Goal: Use online tool/utility

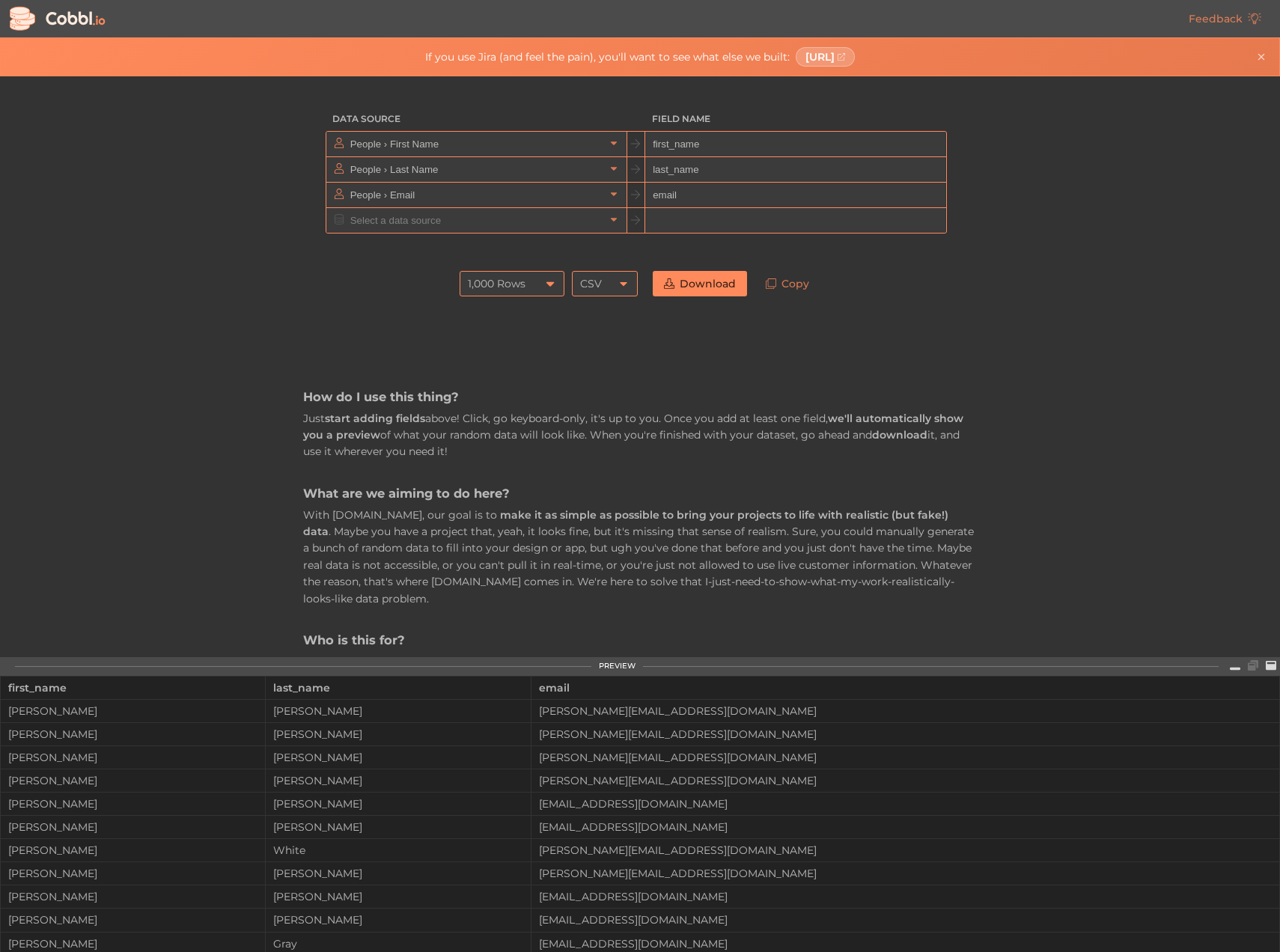
click at [529, 278] on div "1,000 Rows" at bounding box center [512, 283] width 105 height 25
click at [517, 378] on li "10,000 Rows" at bounding box center [507, 385] width 104 height 25
click at [757, 360] on div "How do I use this thing? Just start adding fields above! Click, go keyboard-onl…" at bounding box center [640, 771] width 674 height 935
click at [704, 141] on input "first_name" at bounding box center [795, 144] width 300 height 25
click at [701, 193] on input "email" at bounding box center [795, 195] width 300 height 25
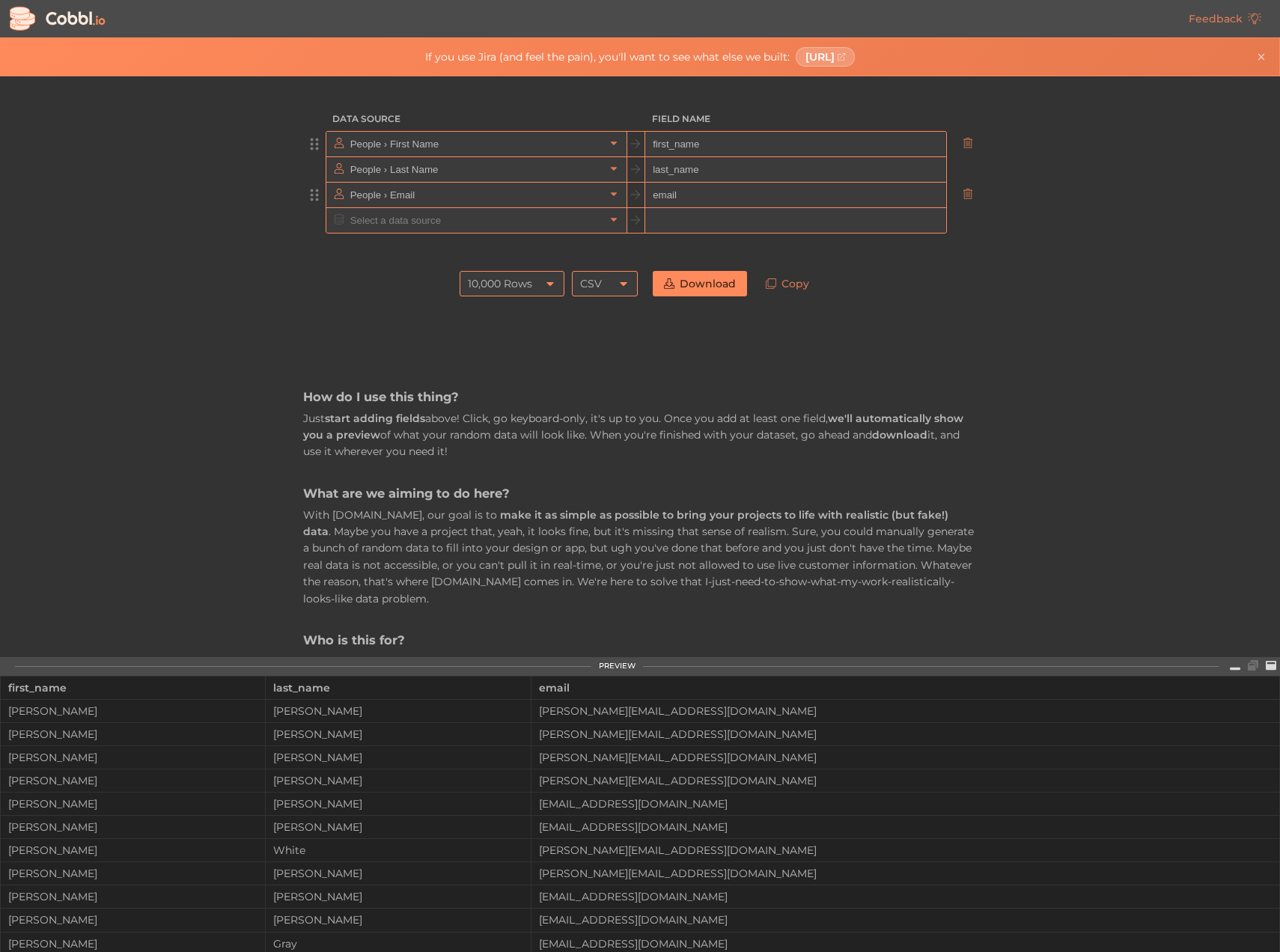
click at [701, 193] on input "email" at bounding box center [795, 195] width 300 height 25
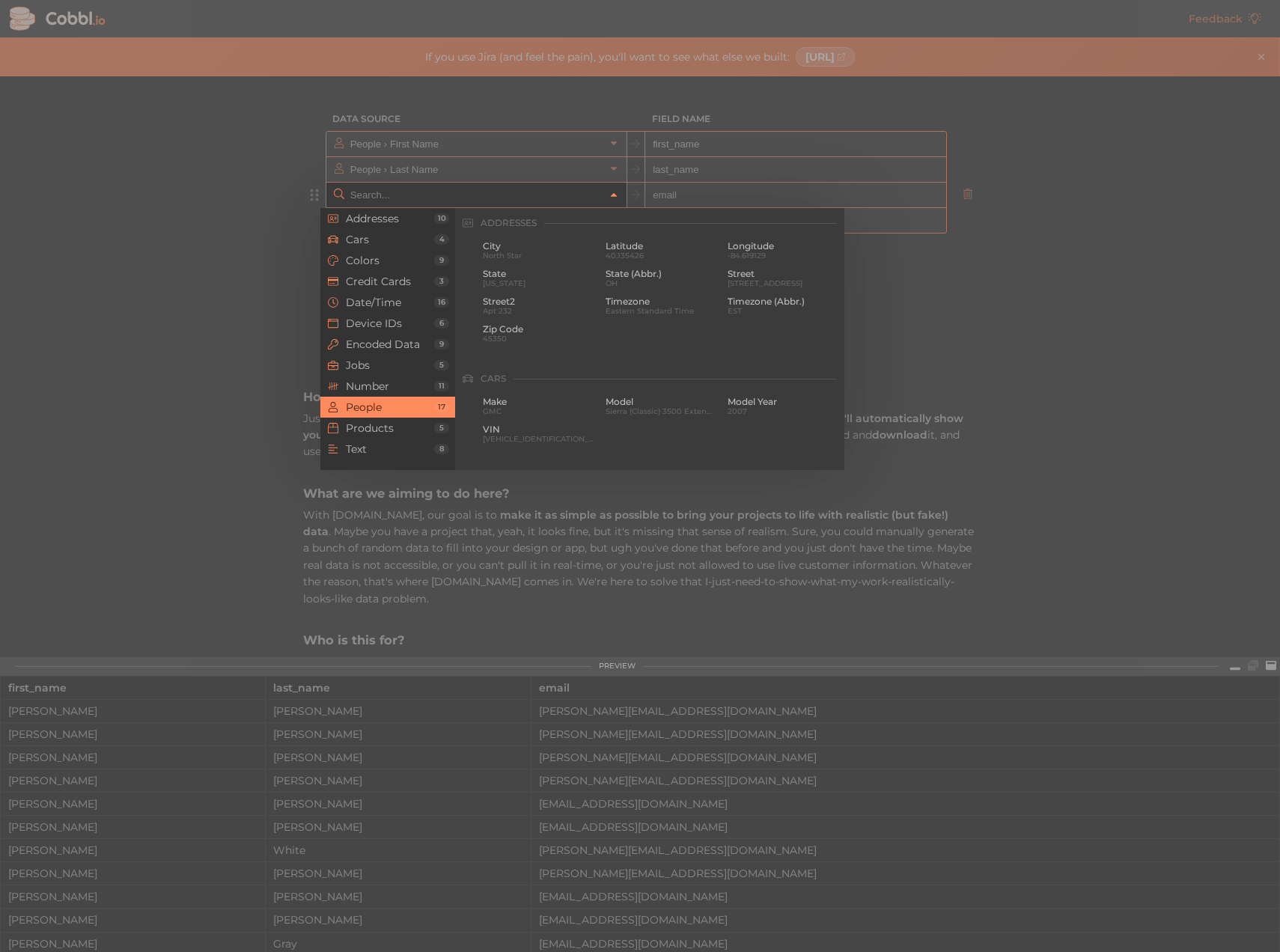
click at [609, 196] on icon at bounding box center [614, 196] width 11 height 11
click at [751, 305] on span "Middle Name" at bounding box center [783, 301] width 111 height 11
type input "People › Middle Name"
type input "middle_name"
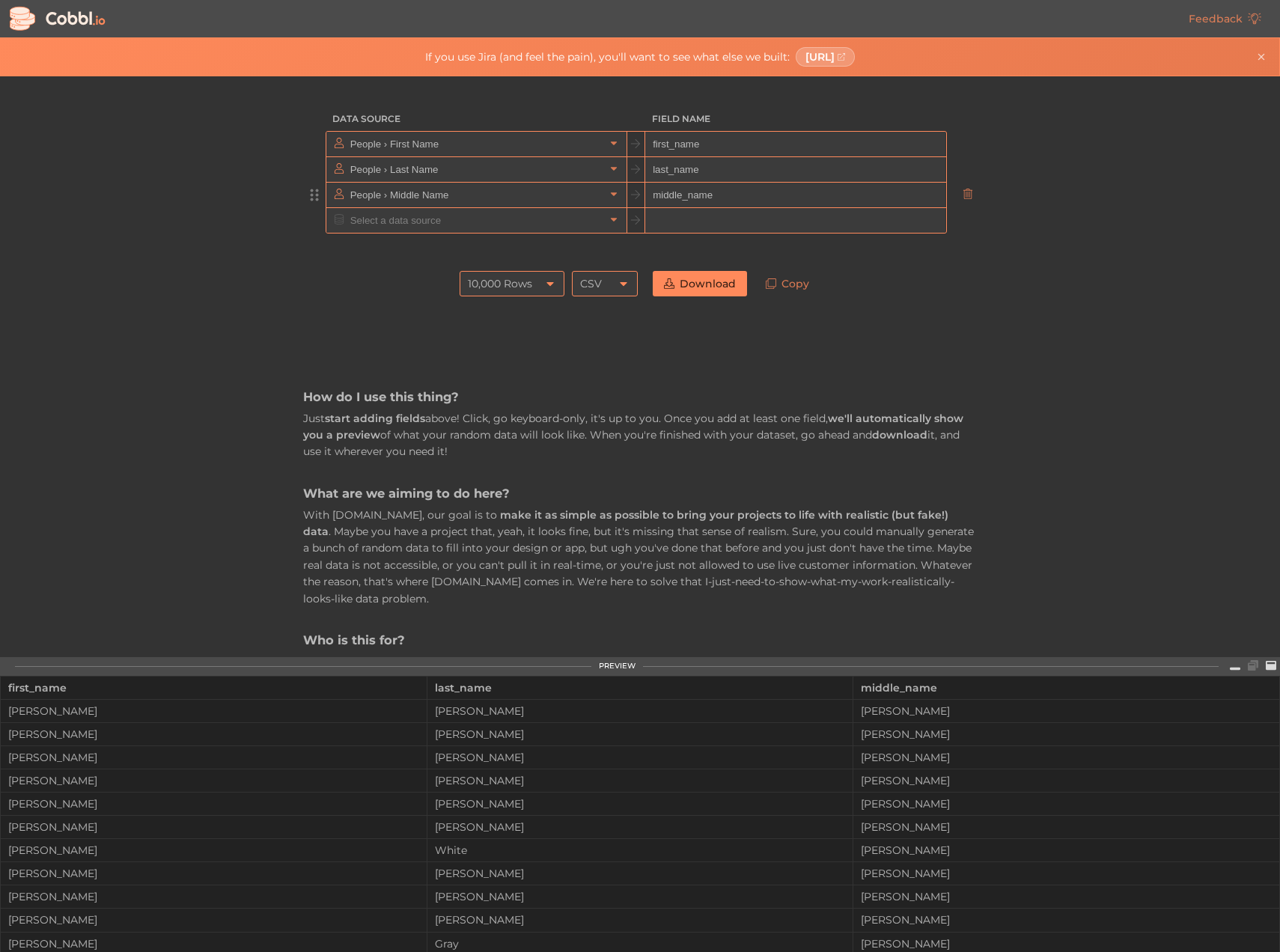
click at [817, 252] on div at bounding box center [640, 248] width 674 height 30
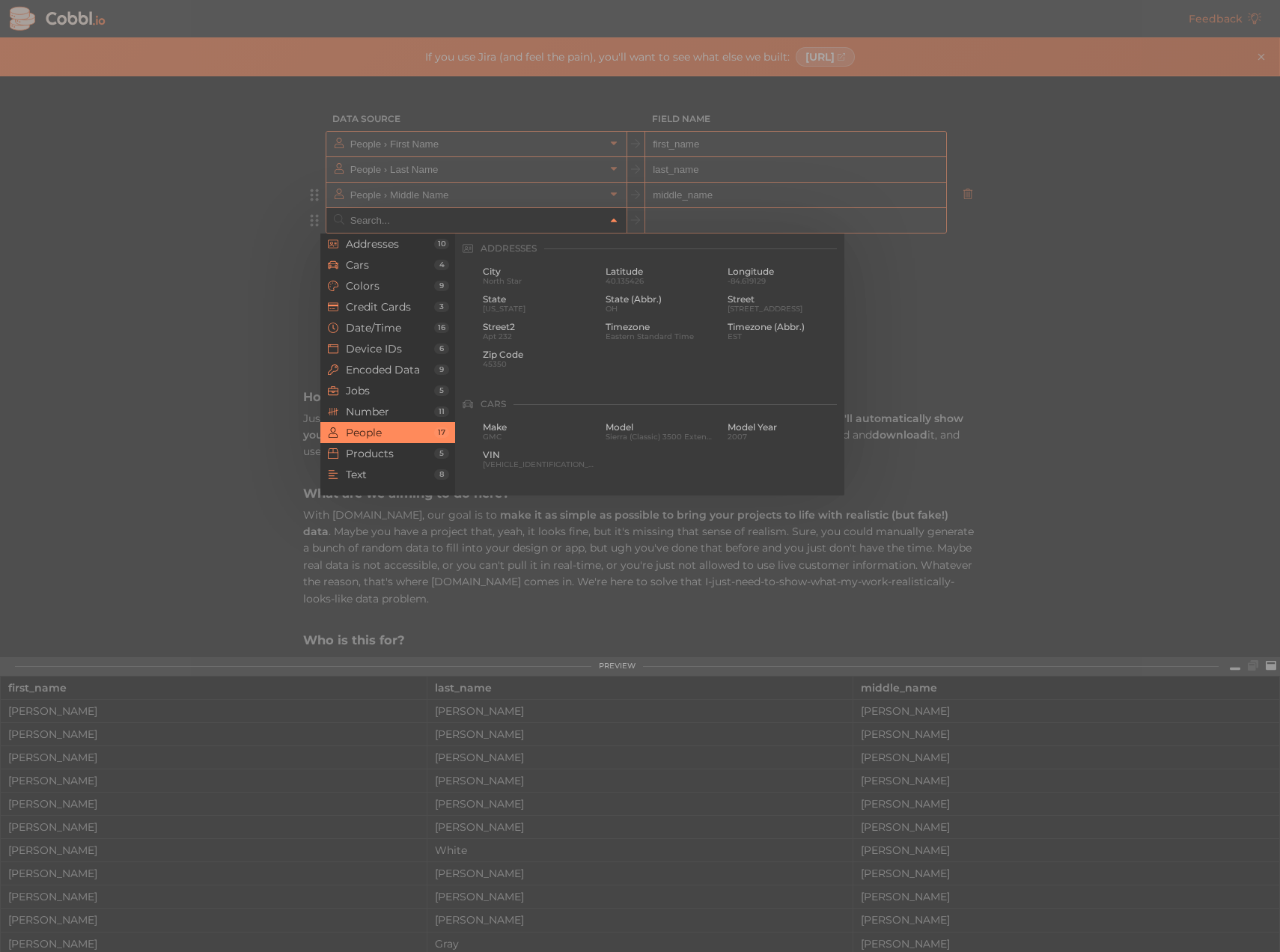
click at [609, 220] on icon at bounding box center [614, 221] width 11 height 11
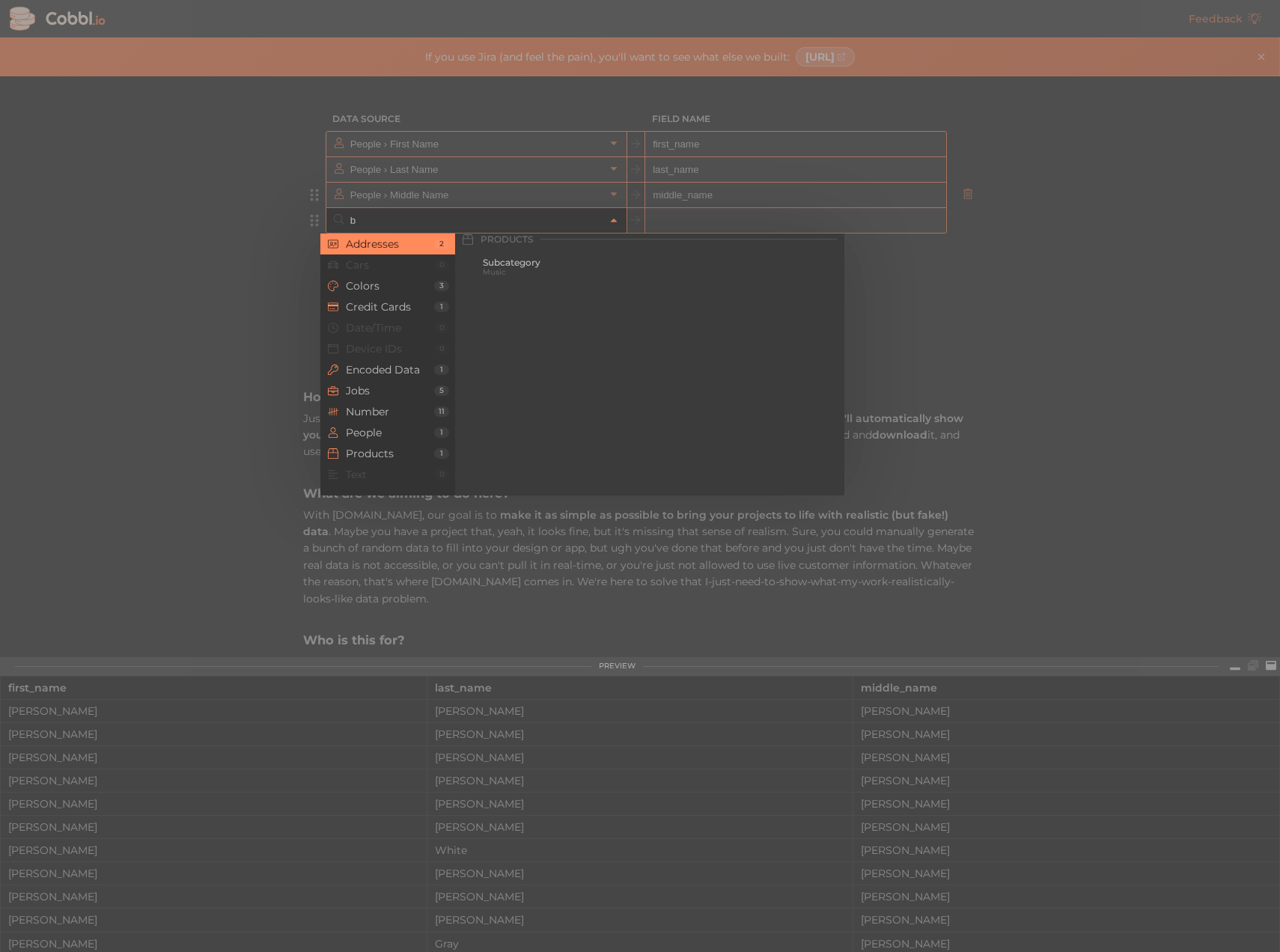
scroll to position [0, 0]
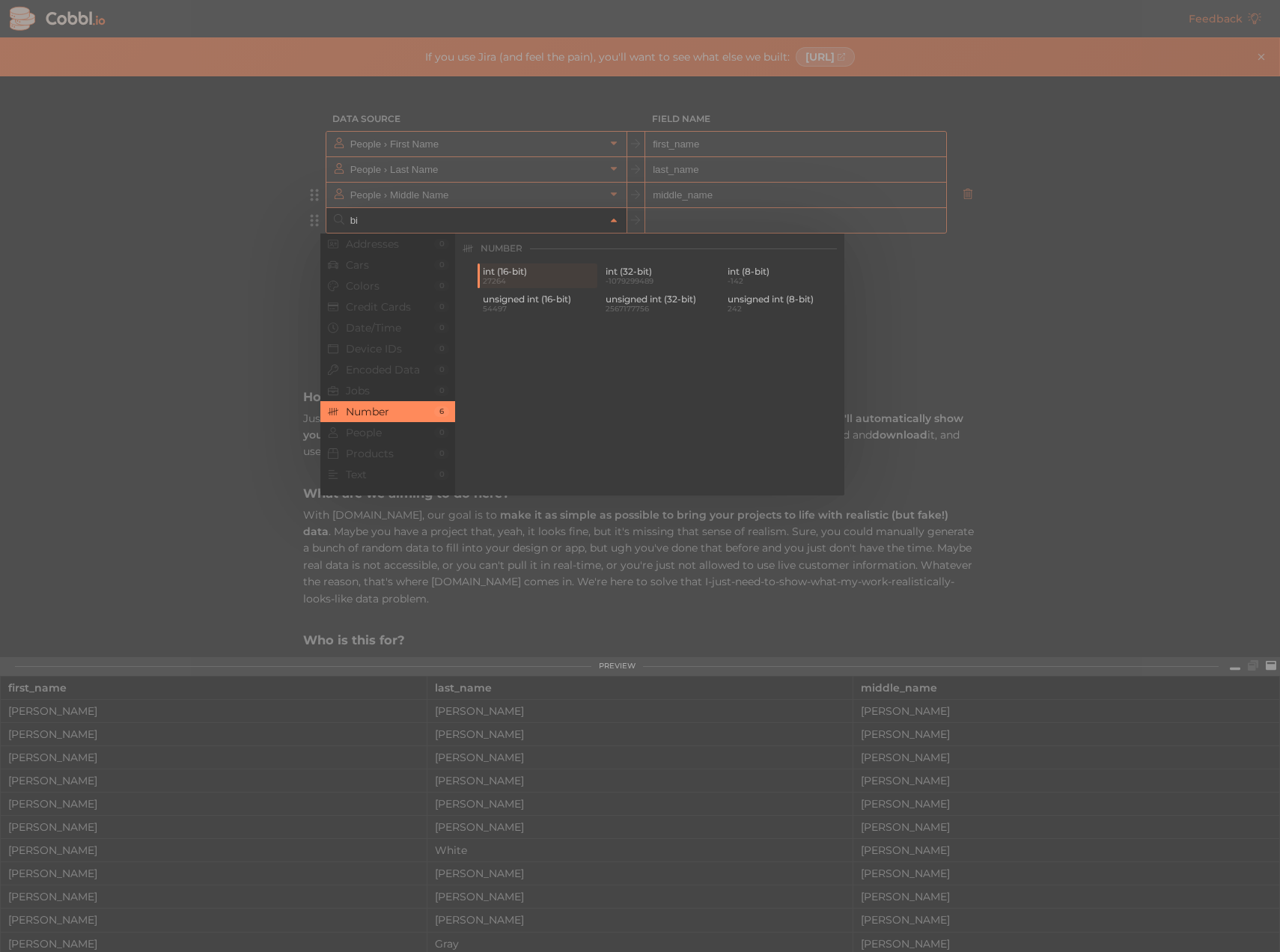
type input "b"
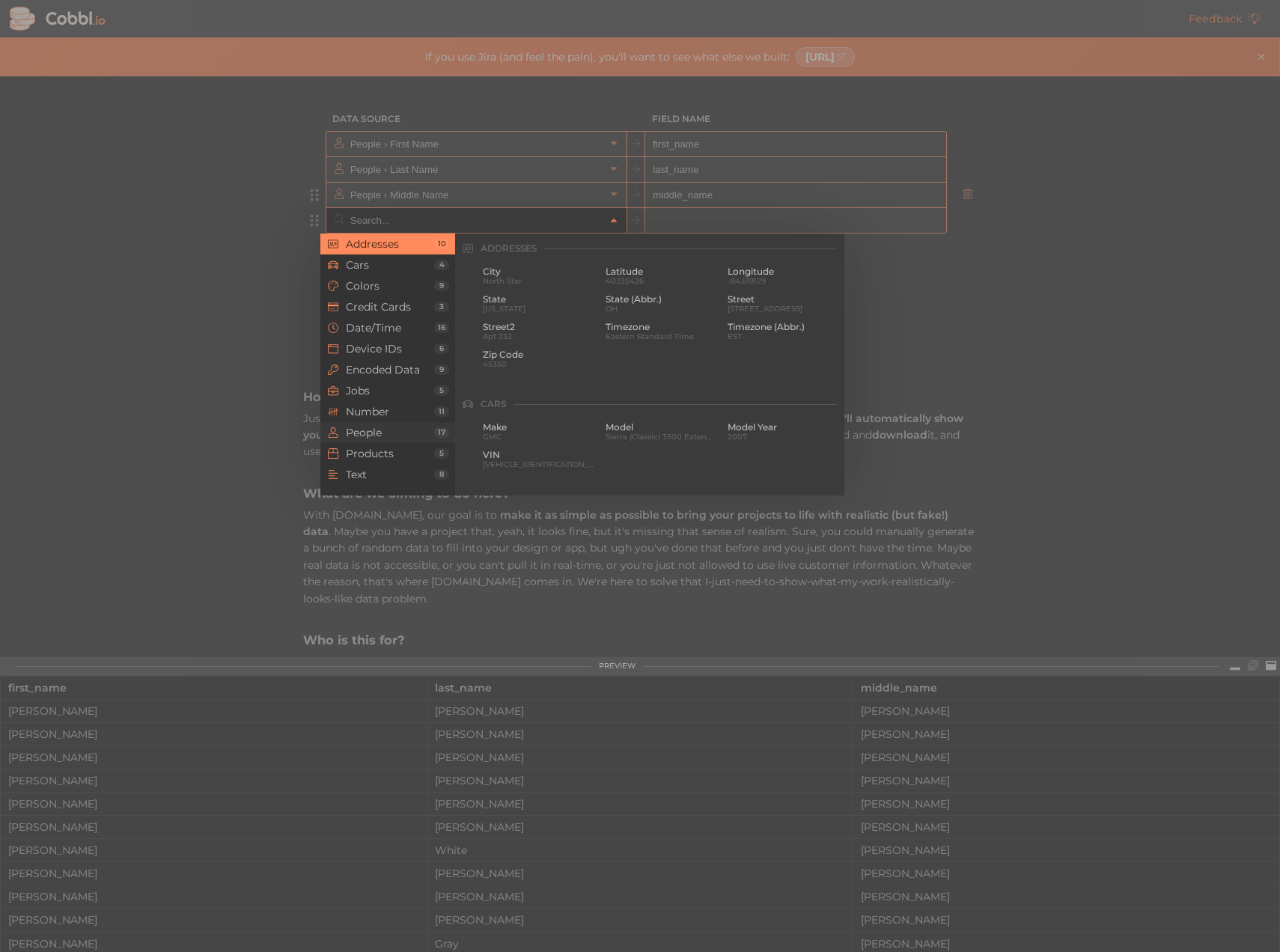
click at [369, 434] on span "People" at bounding box center [390, 433] width 88 height 12
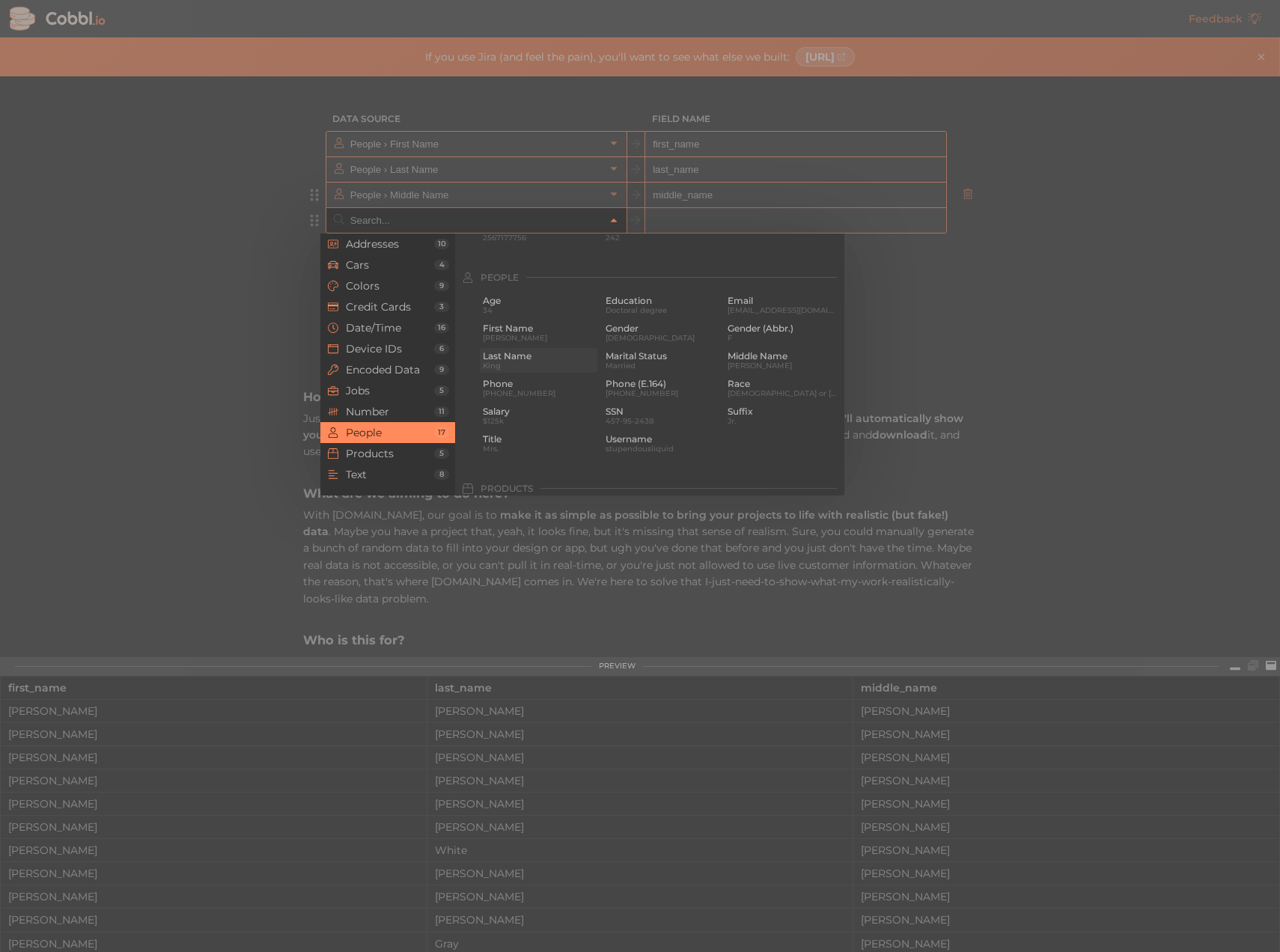
scroll to position [1152, 0]
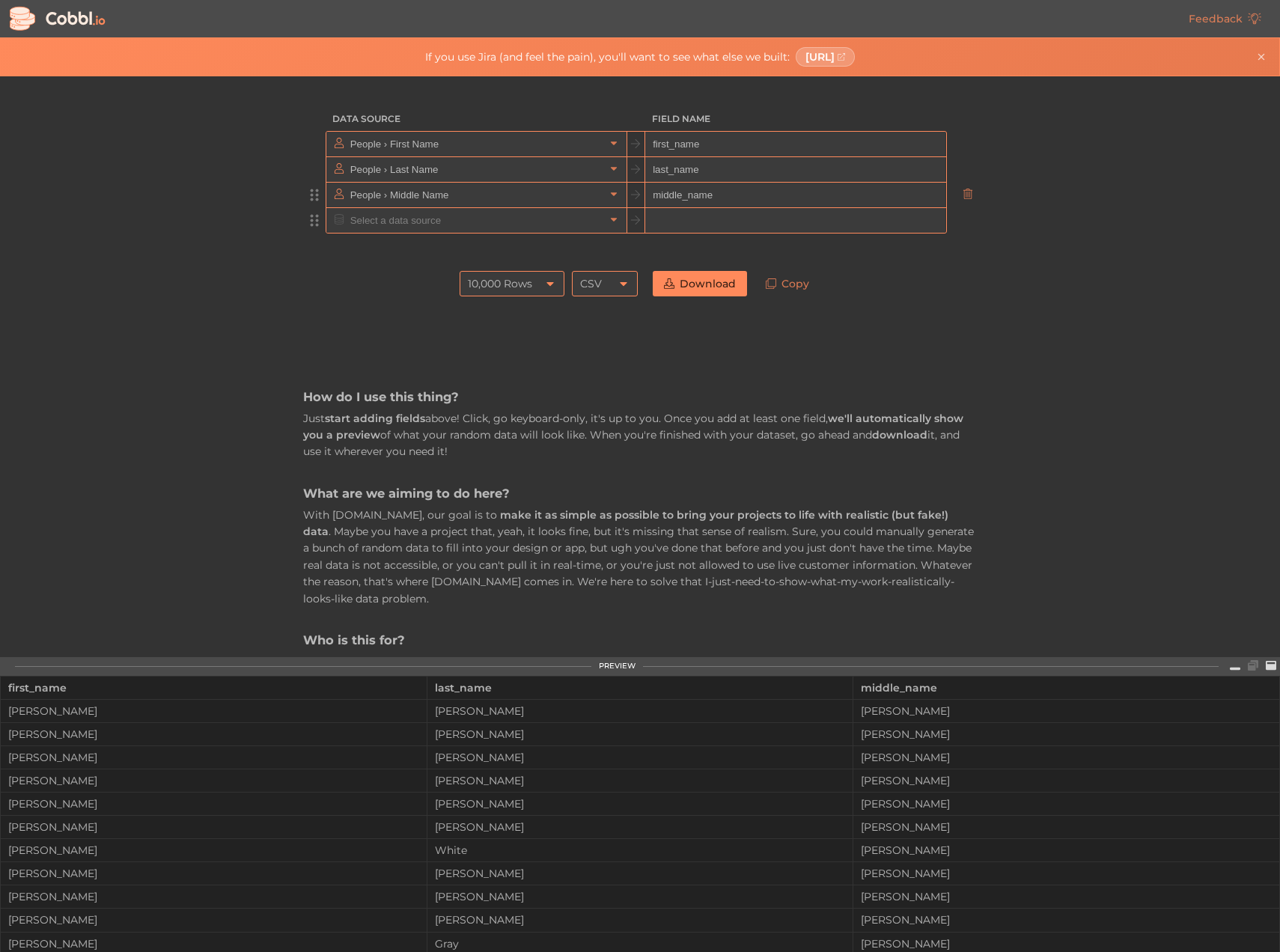
click at [619, 223] on div at bounding box center [476, 220] width 300 height 25
click at [609, 223] on icon at bounding box center [614, 219] width 11 height 11
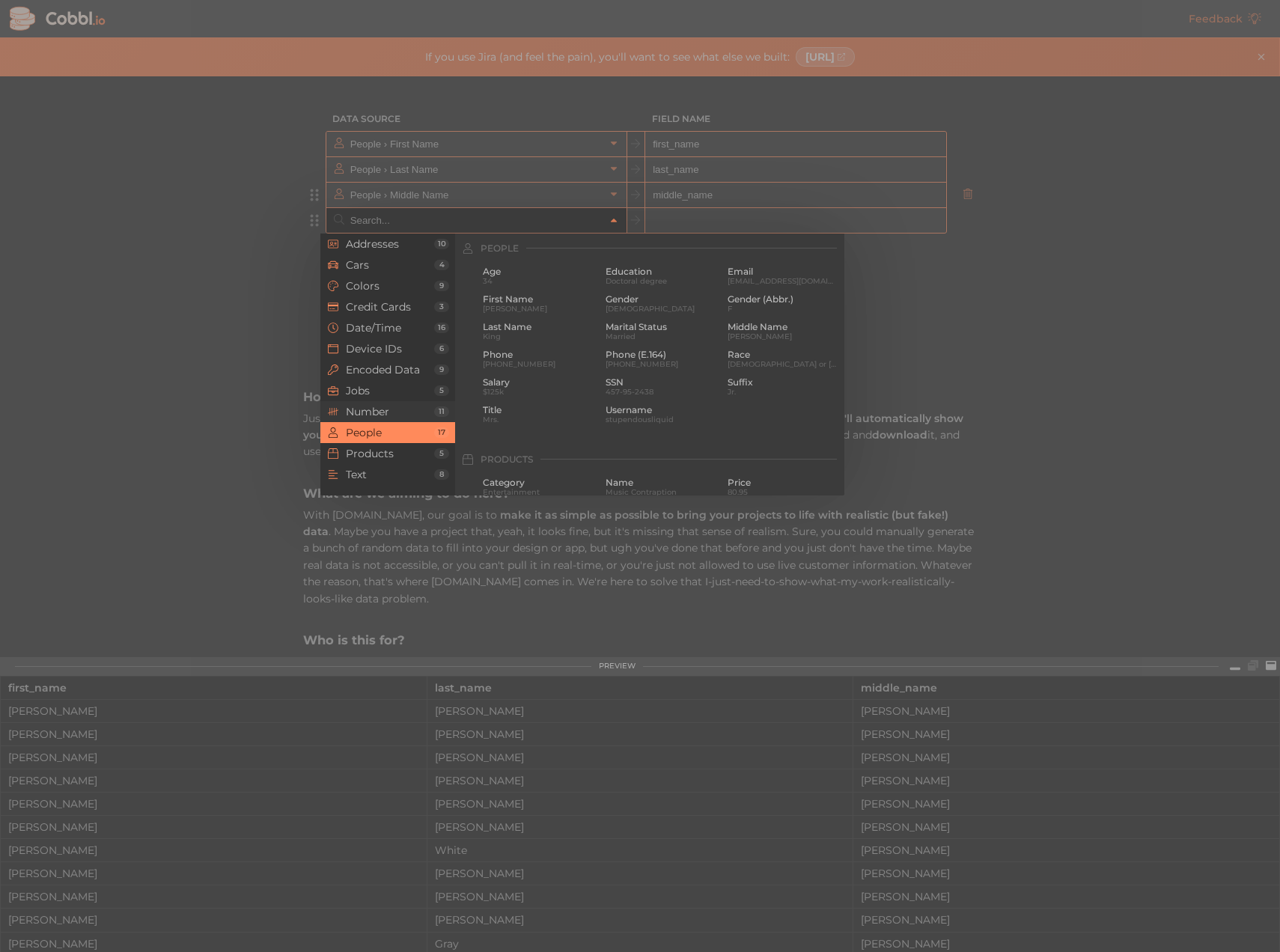
click at [355, 415] on span "Number" at bounding box center [390, 412] width 88 height 12
click at [542, 332] on span "-1079299489" at bounding box center [538, 336] width 111 height 8
type input "Number › int (32-bit)"
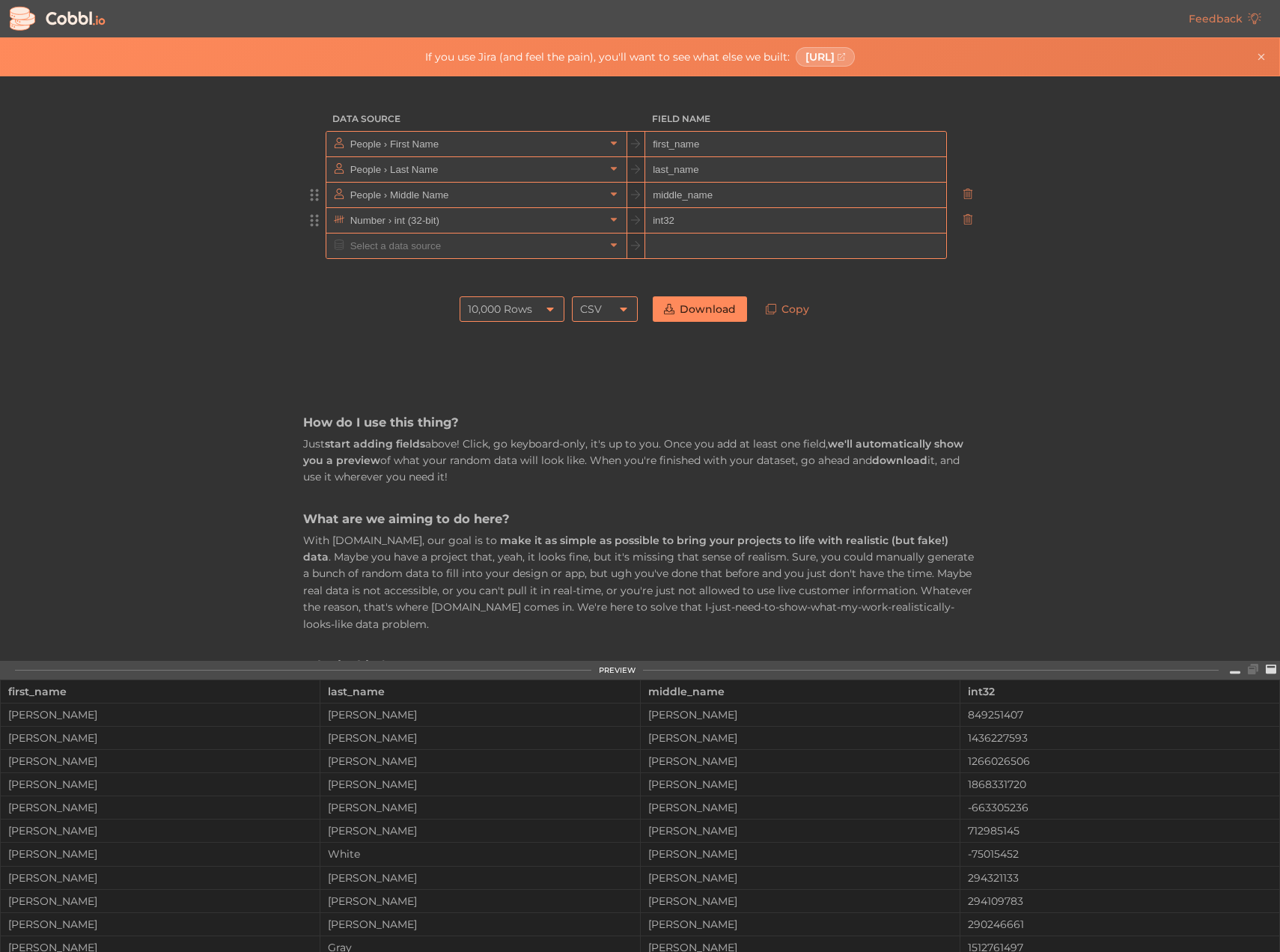
click at [764, 225] on input "int32" at bounding box center [795, 220] width 300 height 25
type input "i"
type input "passport_number"
drag, startPoint x: 308, startPoint y: 217, endPoint x: 308, endPoint y: 247, distance: 30.0
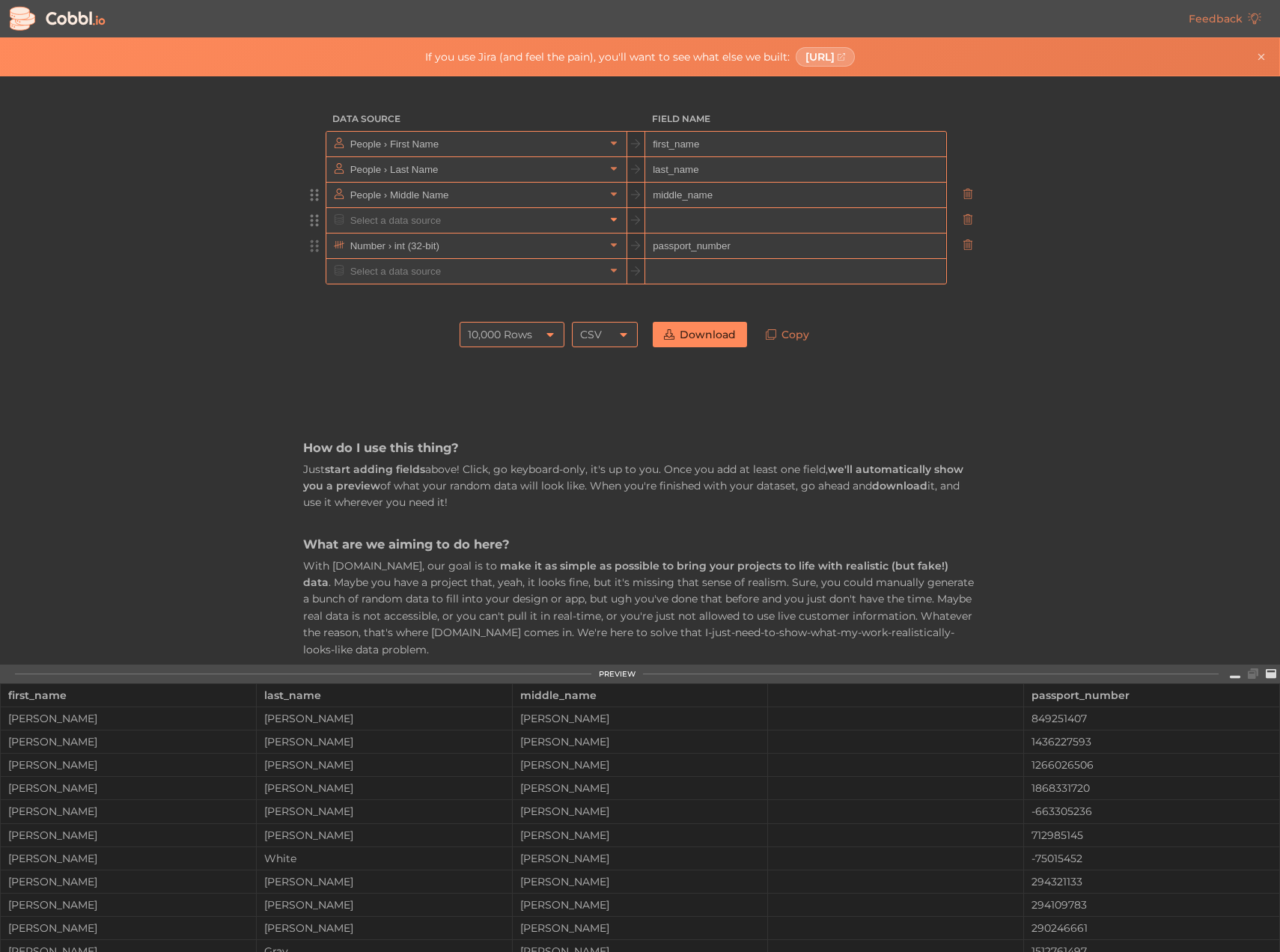
click at [613, 220] on icon at bounding box center [614, 219] width 11 height 11
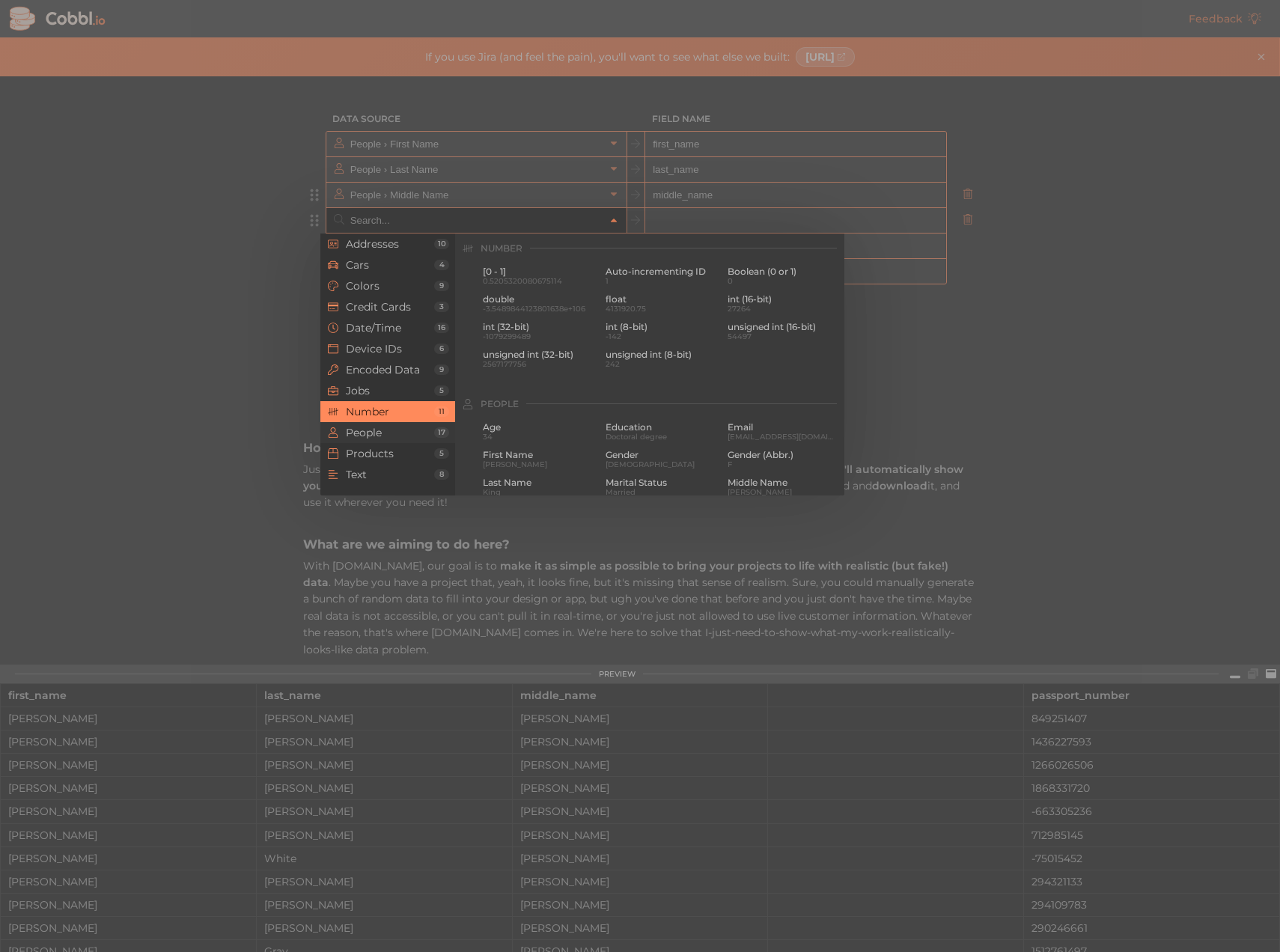
click at [401, 430] on span "People" at bounding box center [390, 433] width 88 height 12
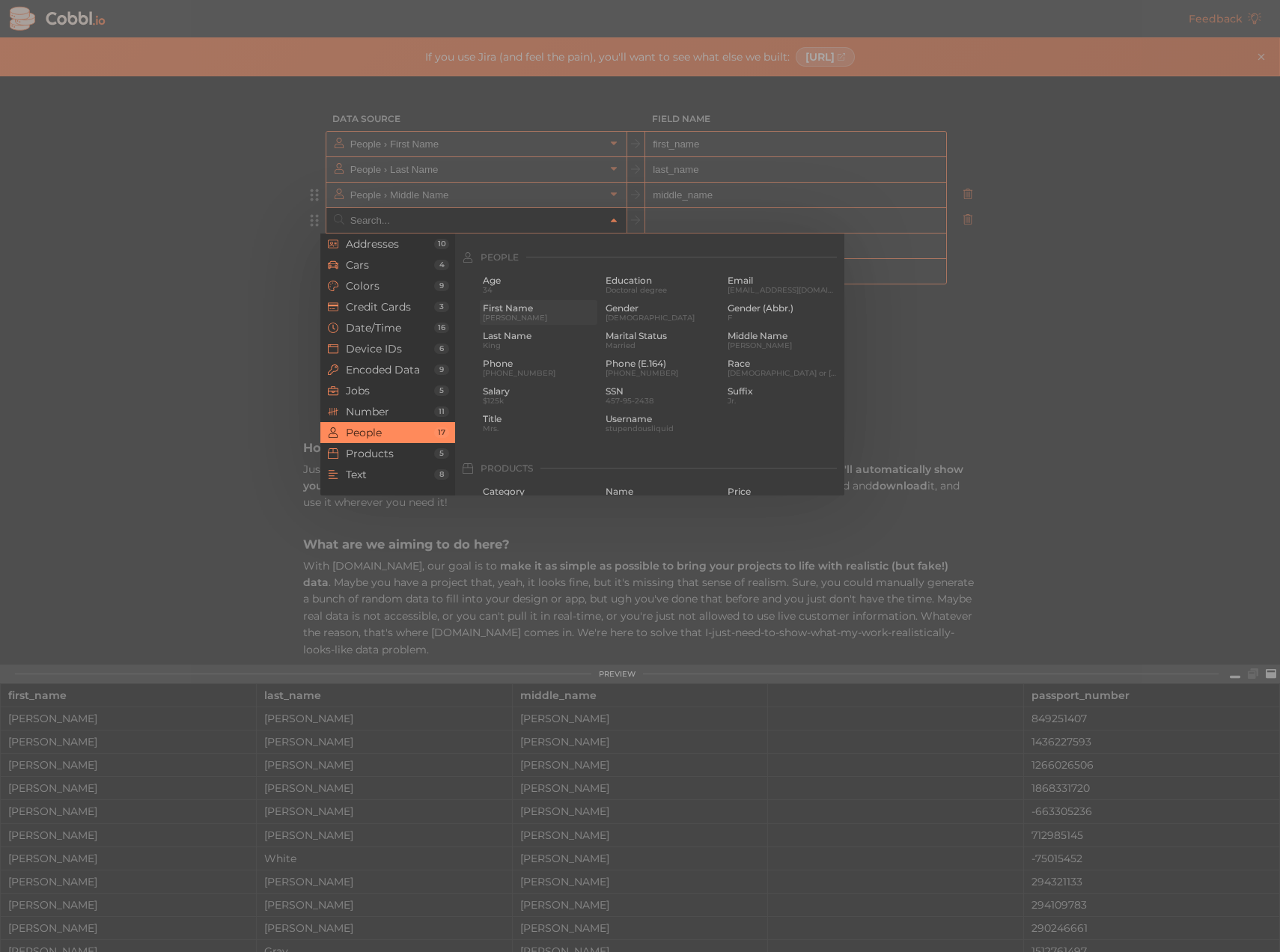
scroll to position [1152, 0]
click at [542, 406] on span "Title" at bounding box center [538, 410] width 111 height 11
type input "People › Title"
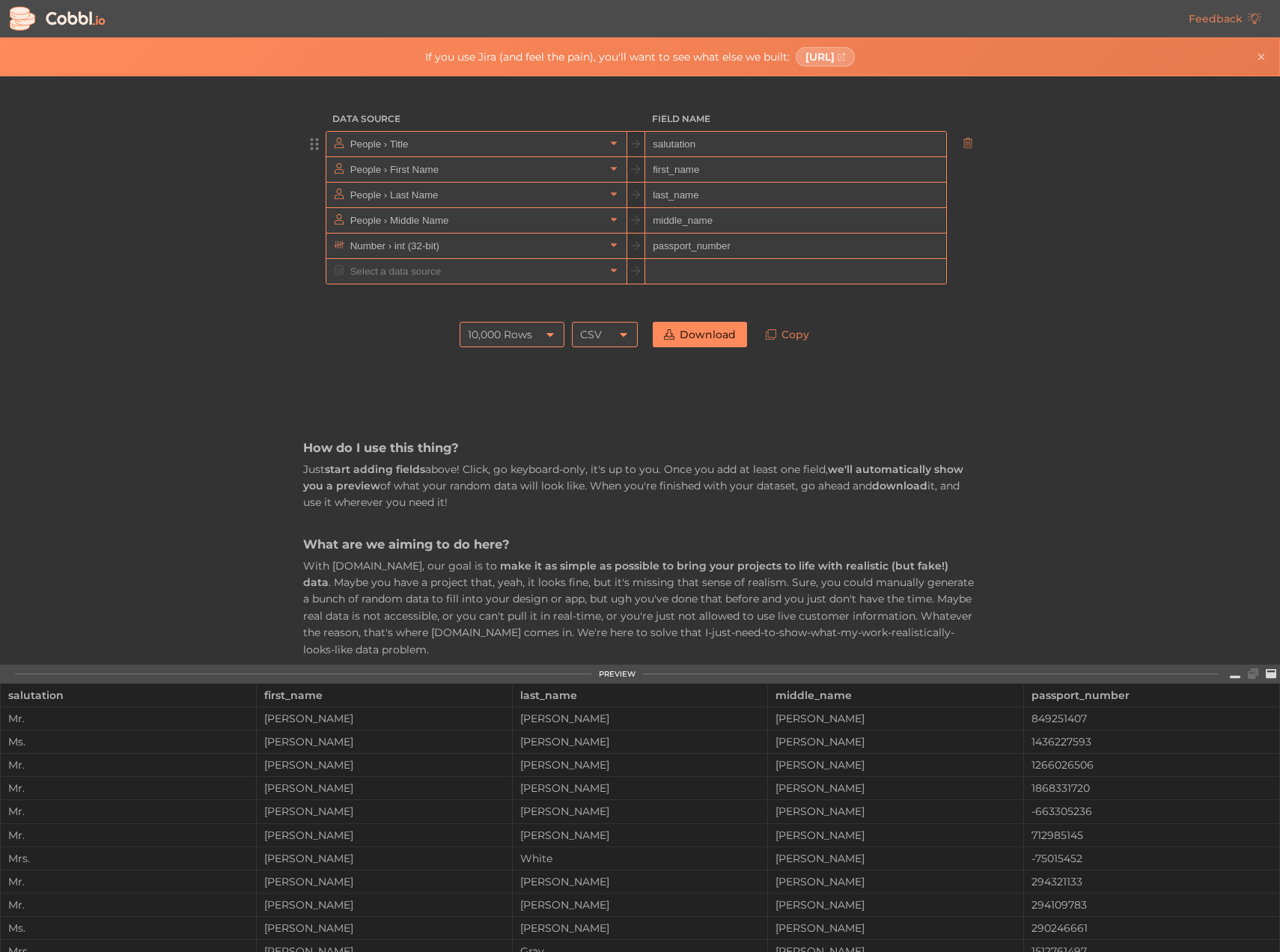
type input "salutation"
click at [475, 265] on input "text" at bounding box center [476, 271] width 258 height 25
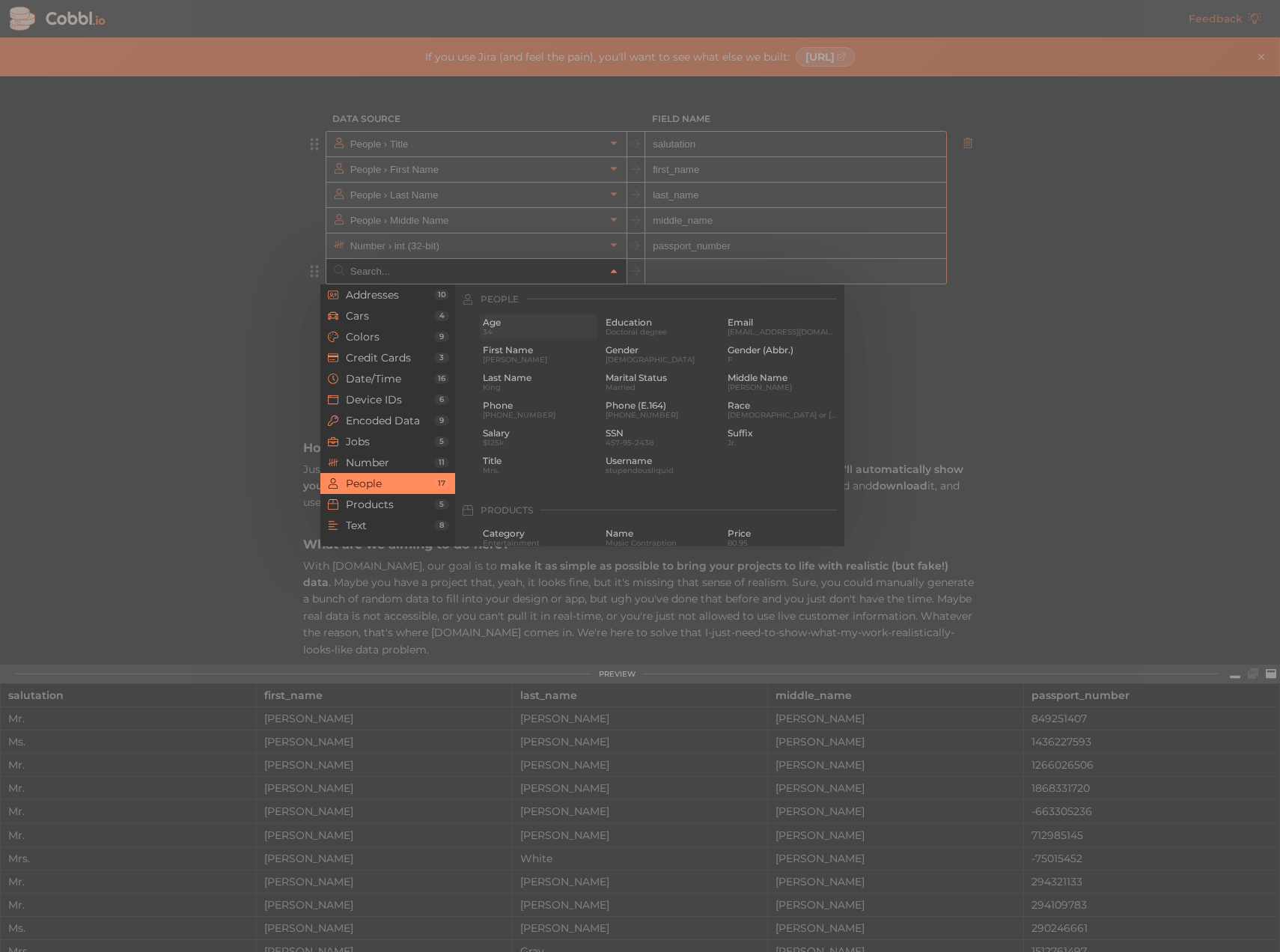
click at [502, 318] on span "Age" at bounding box center [538, 323] width 111 height 11
type input "People › Age"
type input "age"
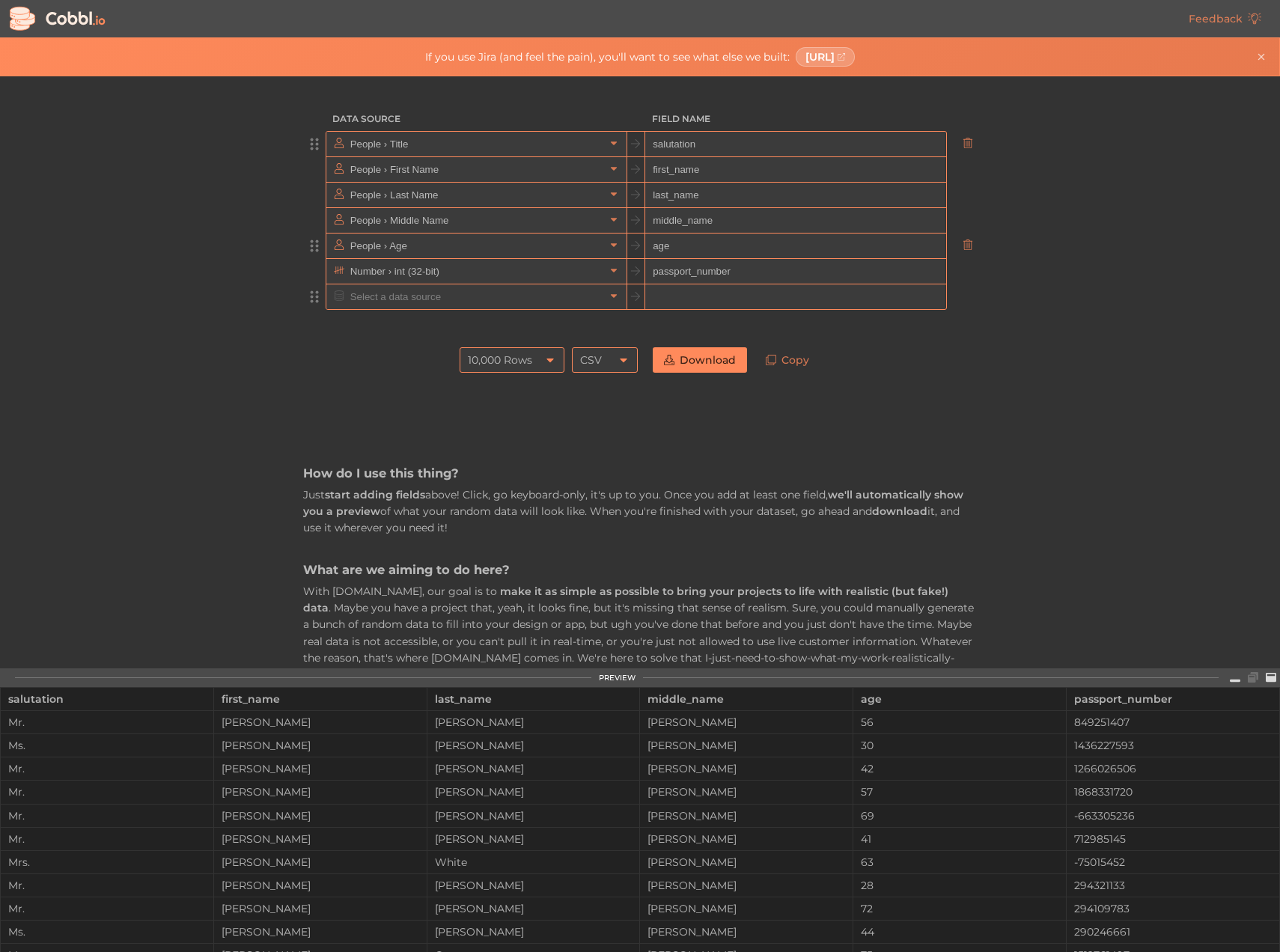
click at [578, 302] on input "text" at bounding box center [476, 297] width 258 height 25
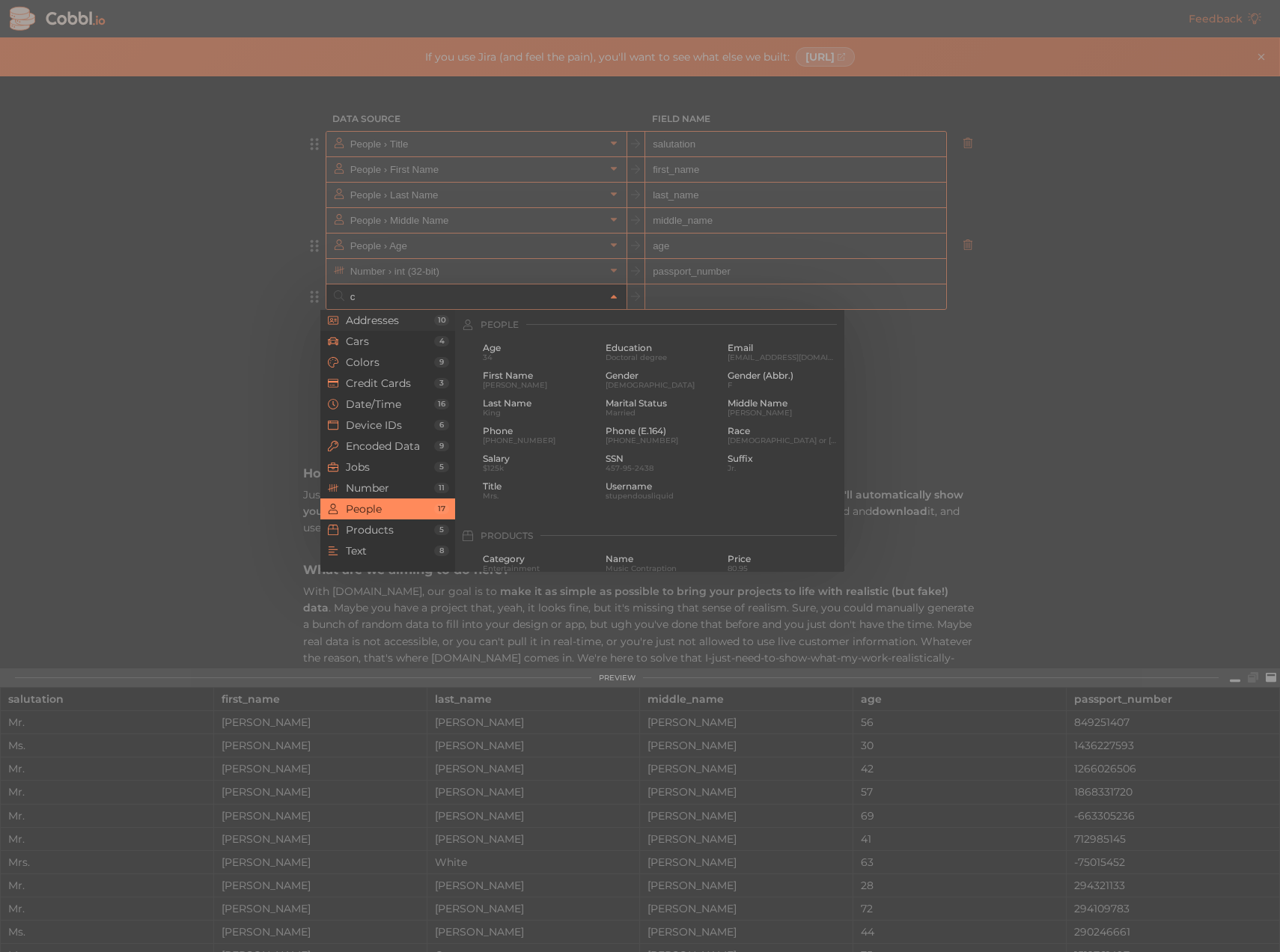
scroll to position [0, 0]
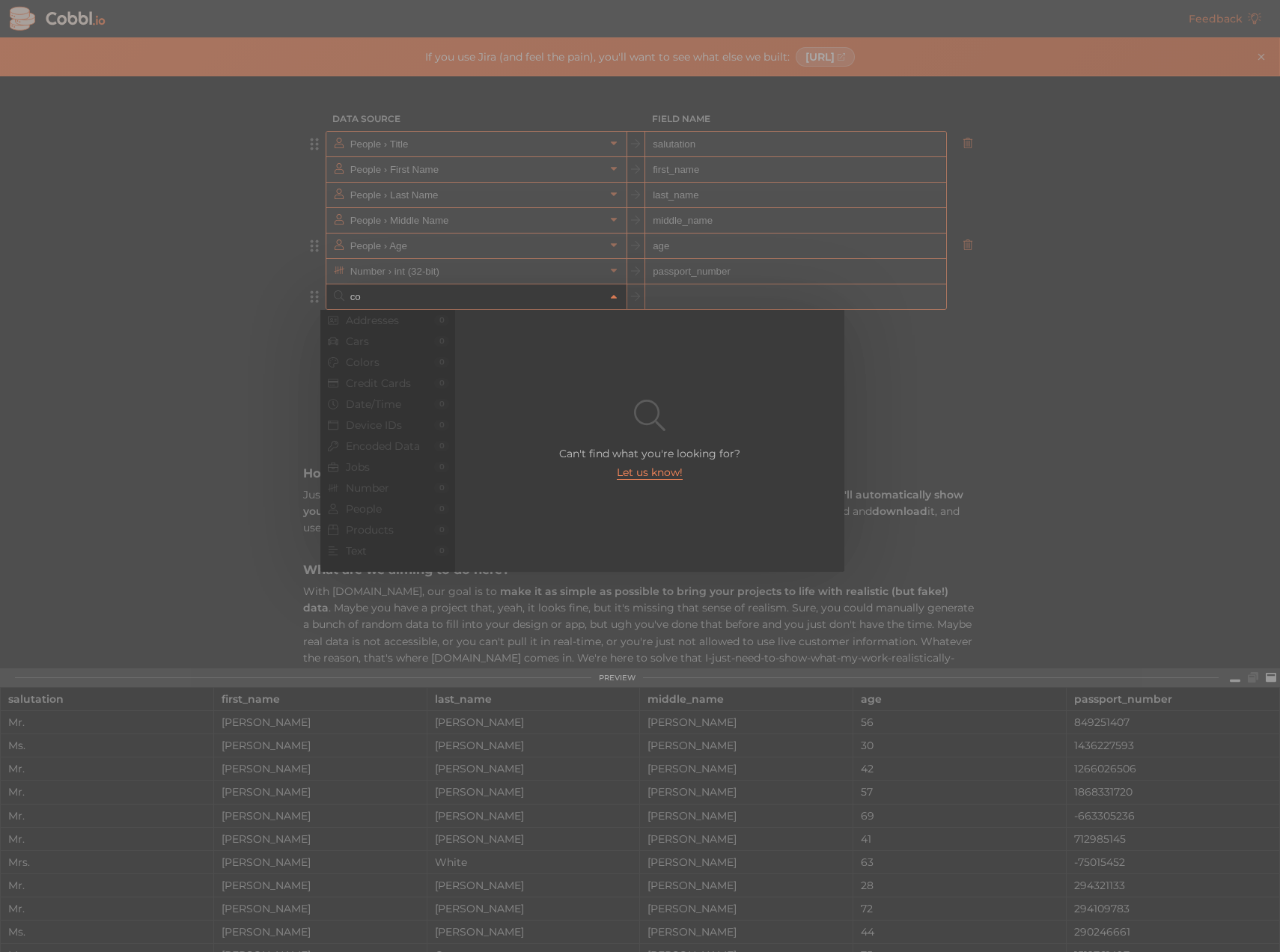
type input "c"
type input "n"
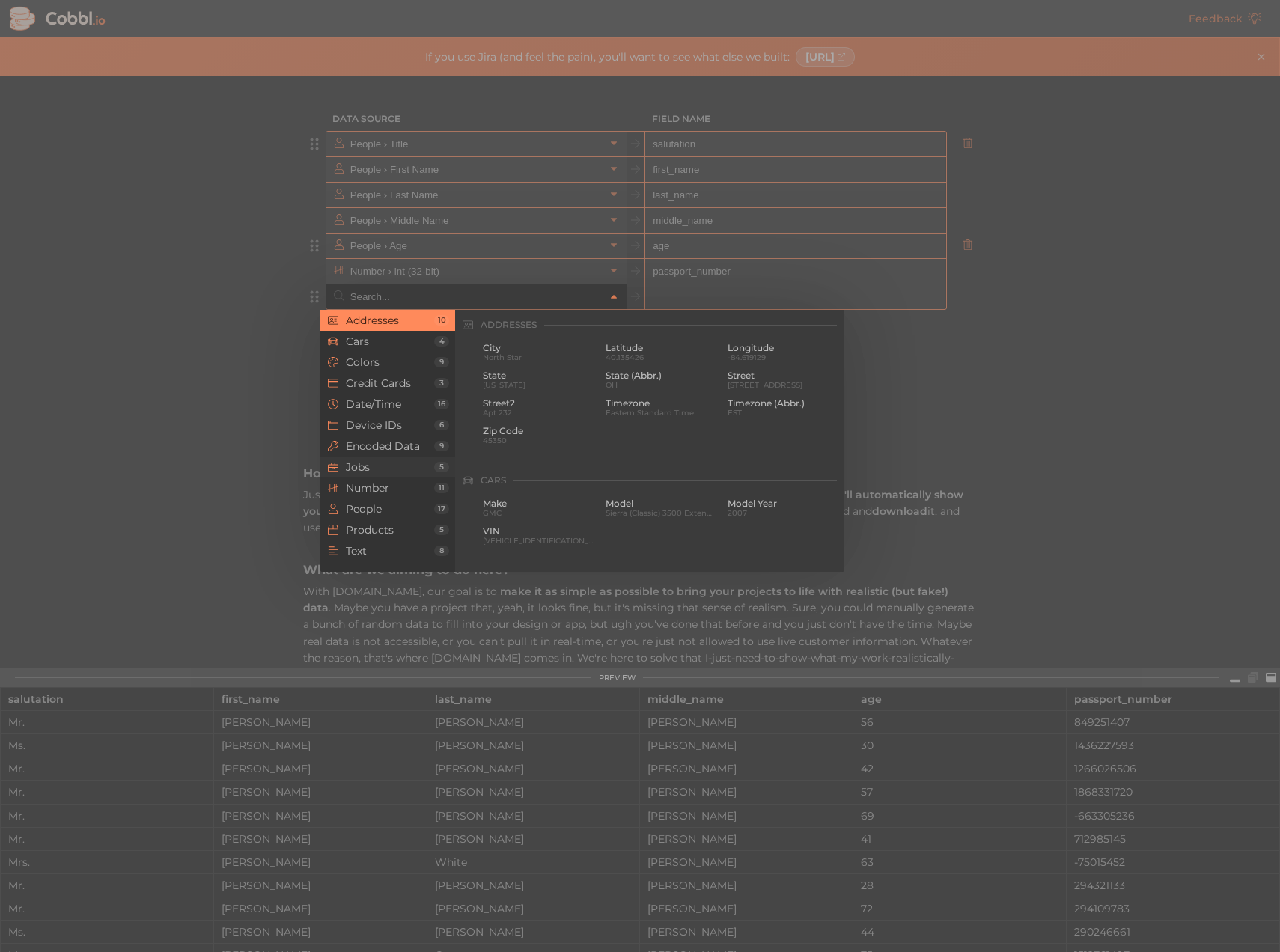
click at [397, 466] on span "Jobs" at bounding box center [390, 467] width 88 height 12
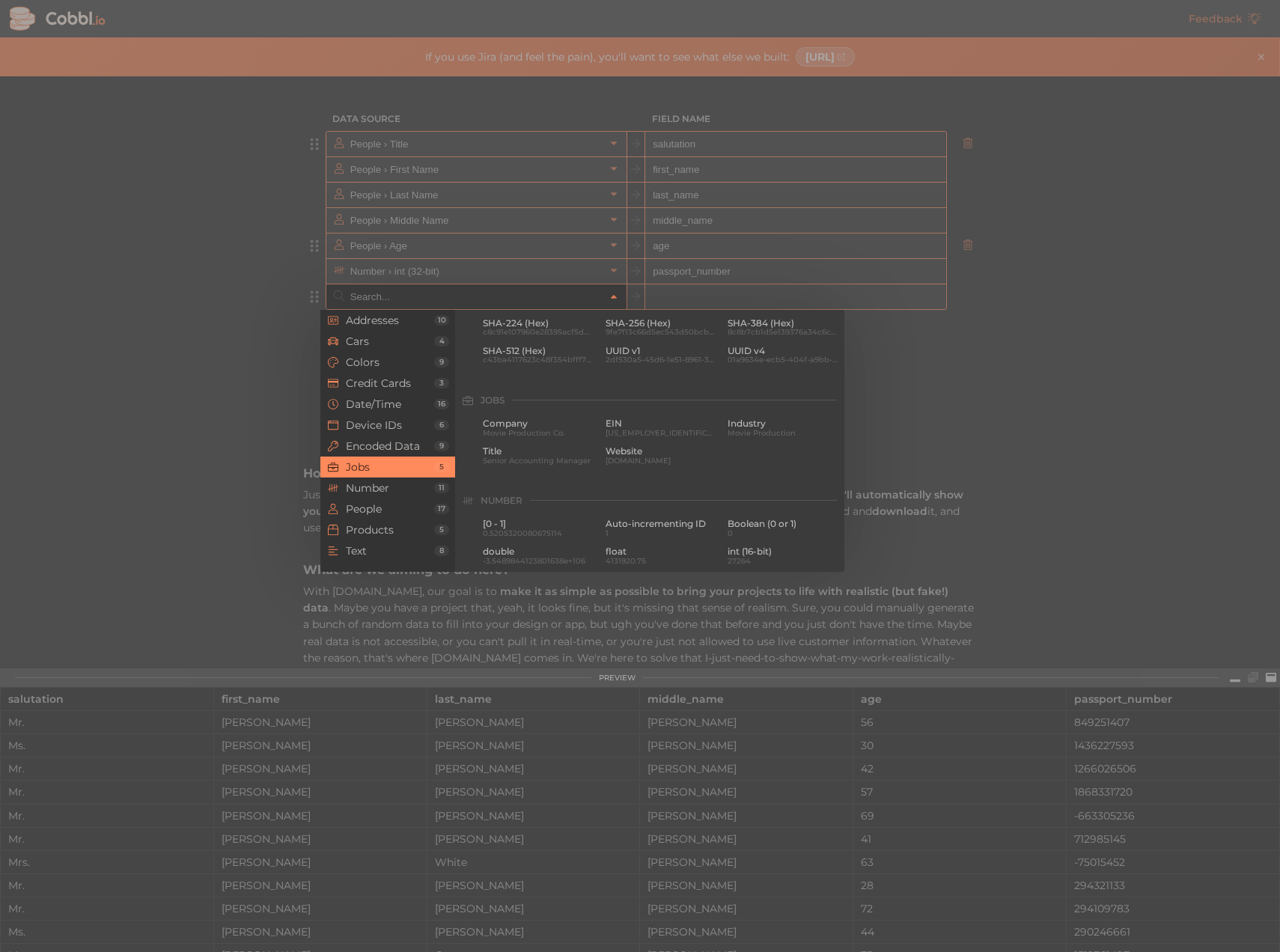
scroll to position [896, 0]
click at [534, 377] on span "Title" at bounding box center [538, 376] width 111 height 11
type input "Jobs › Title"
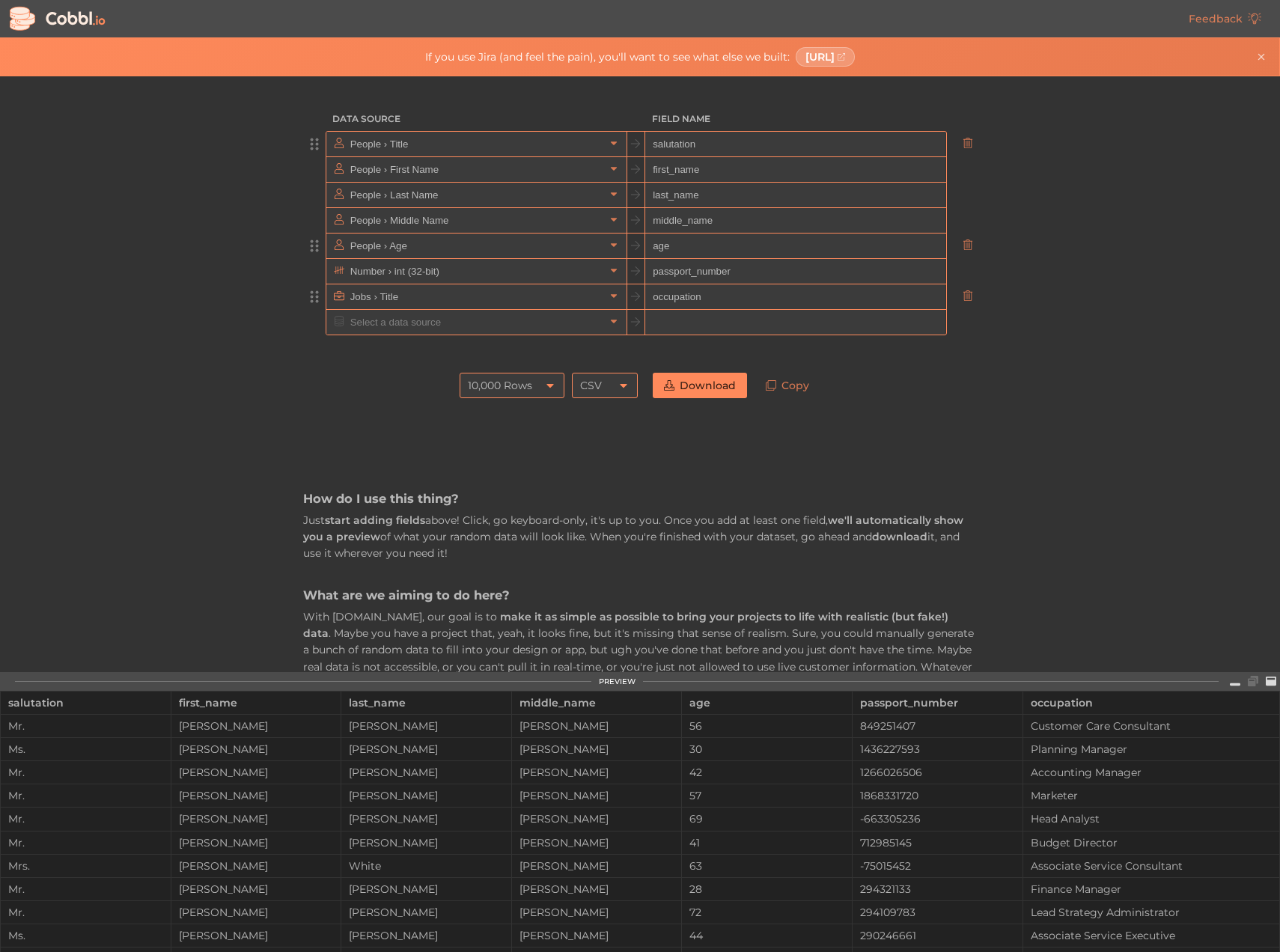
type input "occupation"
click at [1051, 423] on div "Data Source Field Name People › Title salutation People › First Name first_name…" at bounding box center [639, 374] width 1279 height 595
click at [609, 322] on icon at bounding box center [614, 321] width 11 height 11
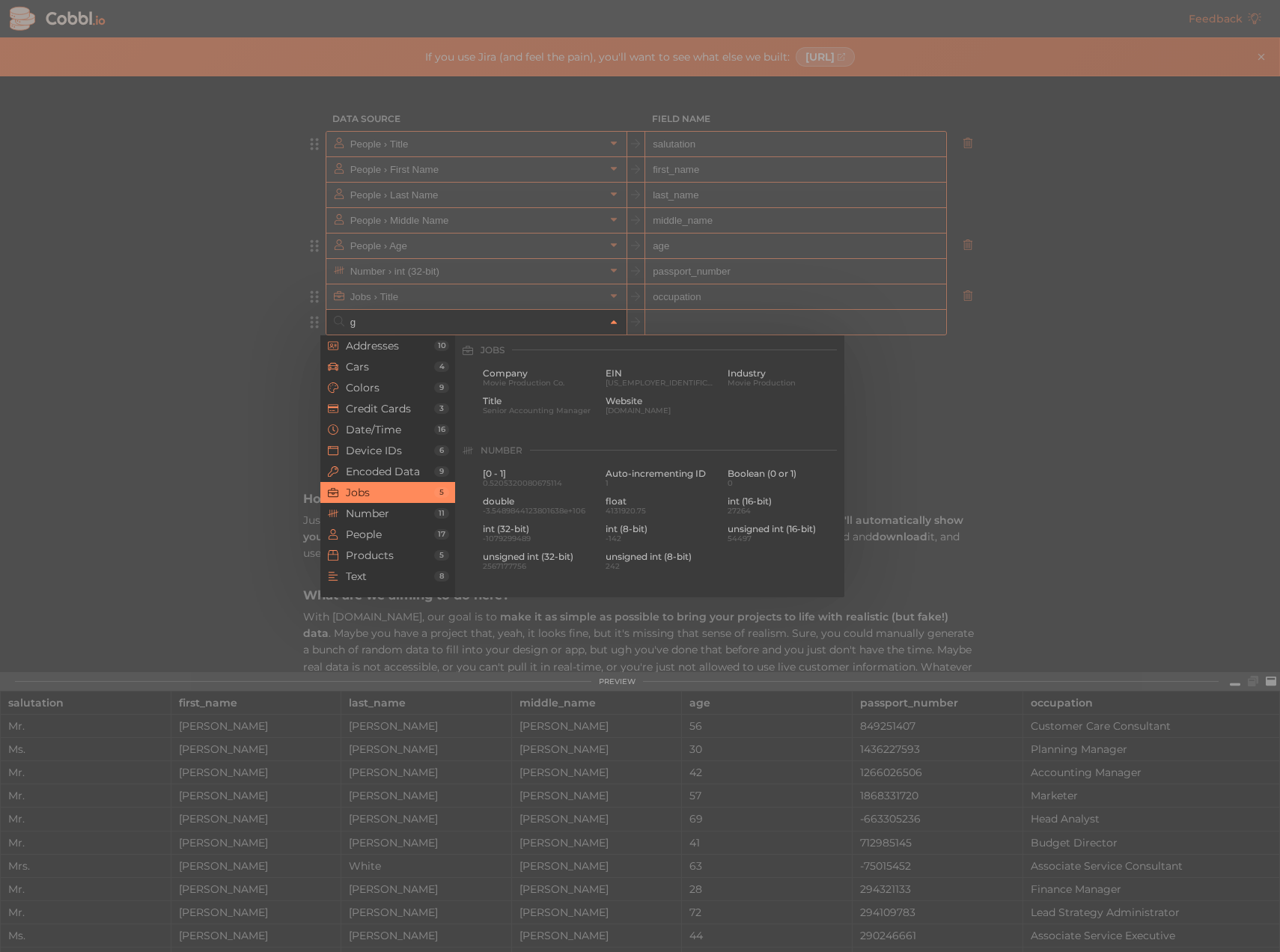
scroll to position [0, 0]
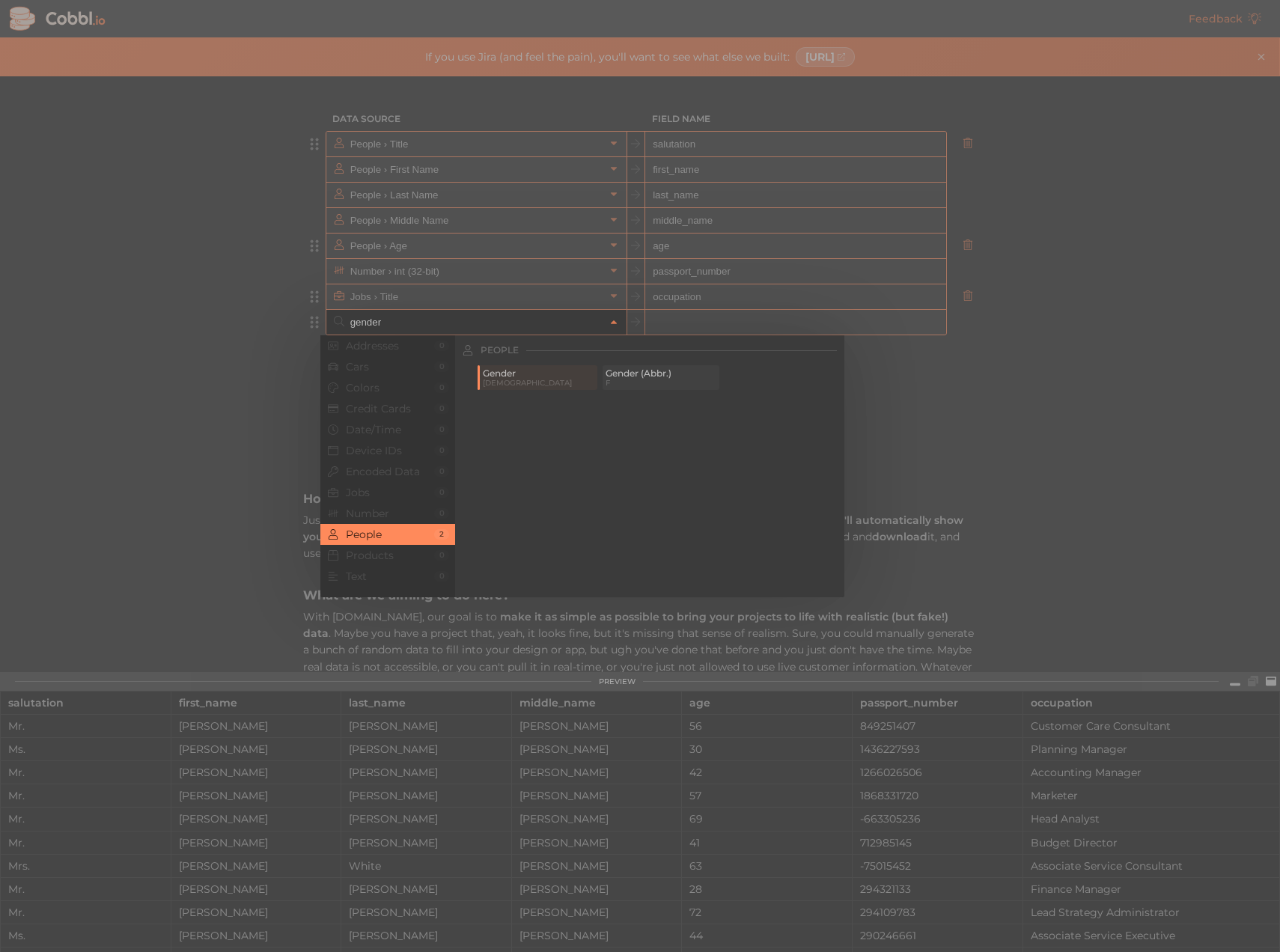
click at [631, 375] on span "Gender (Abbr.)" at bounding box center [661, 374] width 111 height 11
type input "People › Gender (Abbr.)"
type input "gender_abbr"
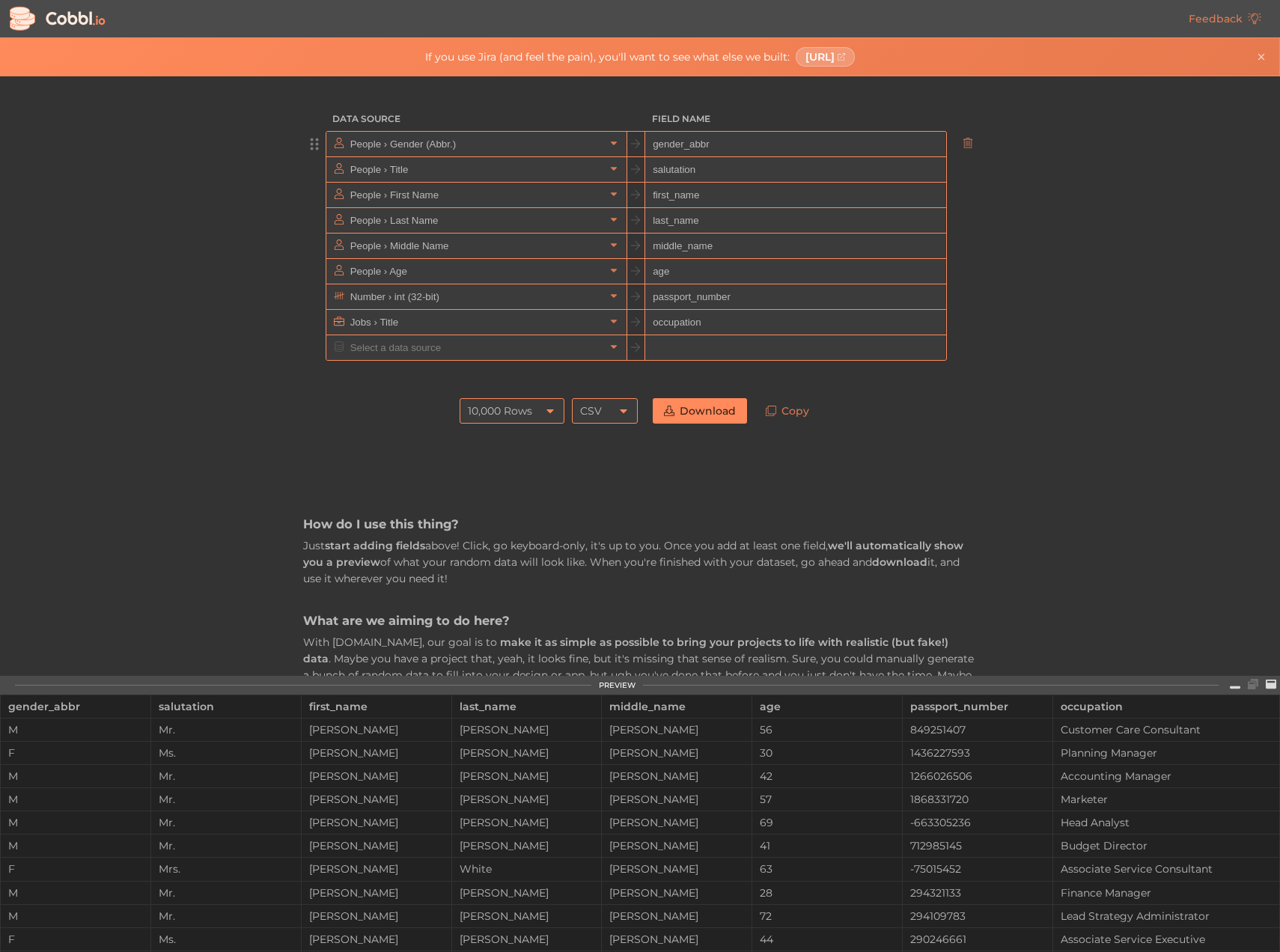
click at [963, 483] on div "How do I use this thing? Just start adding fields above! Click, go keyboard-onl…" at bounding box center [640, 898] width 674 height 935
click at [500, 357] on input "text" at bounding box center [476, 348] width 258 height 25
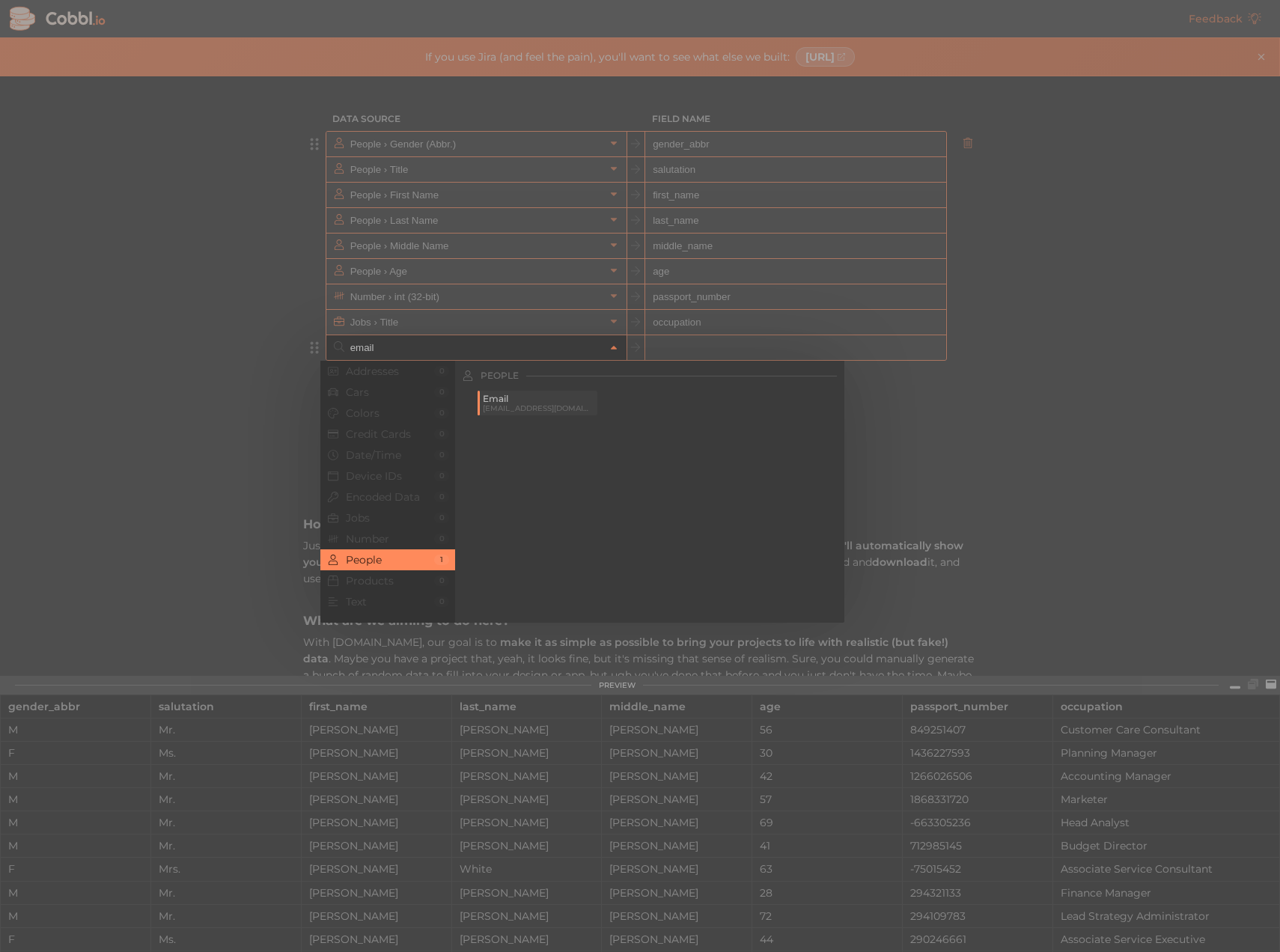
click at [529, 402] on span "Email" at bounding box center [538, 399] width 111 height 11
type input "People › Email"
type input "email"
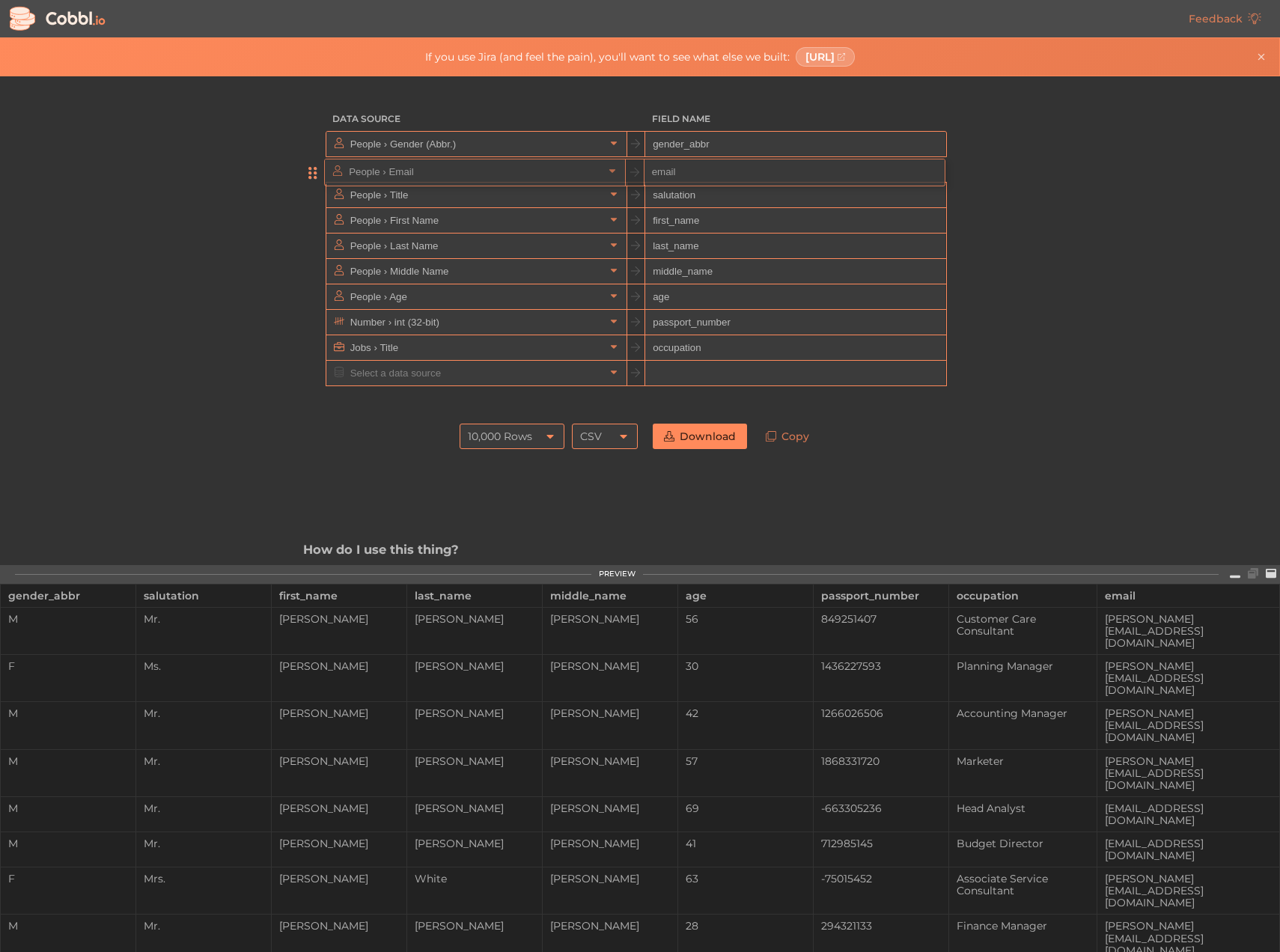
drag, startPoint x: 313, startPoint y: 346, endPoint x: 316, endPoint y: 162, distance: 184.0
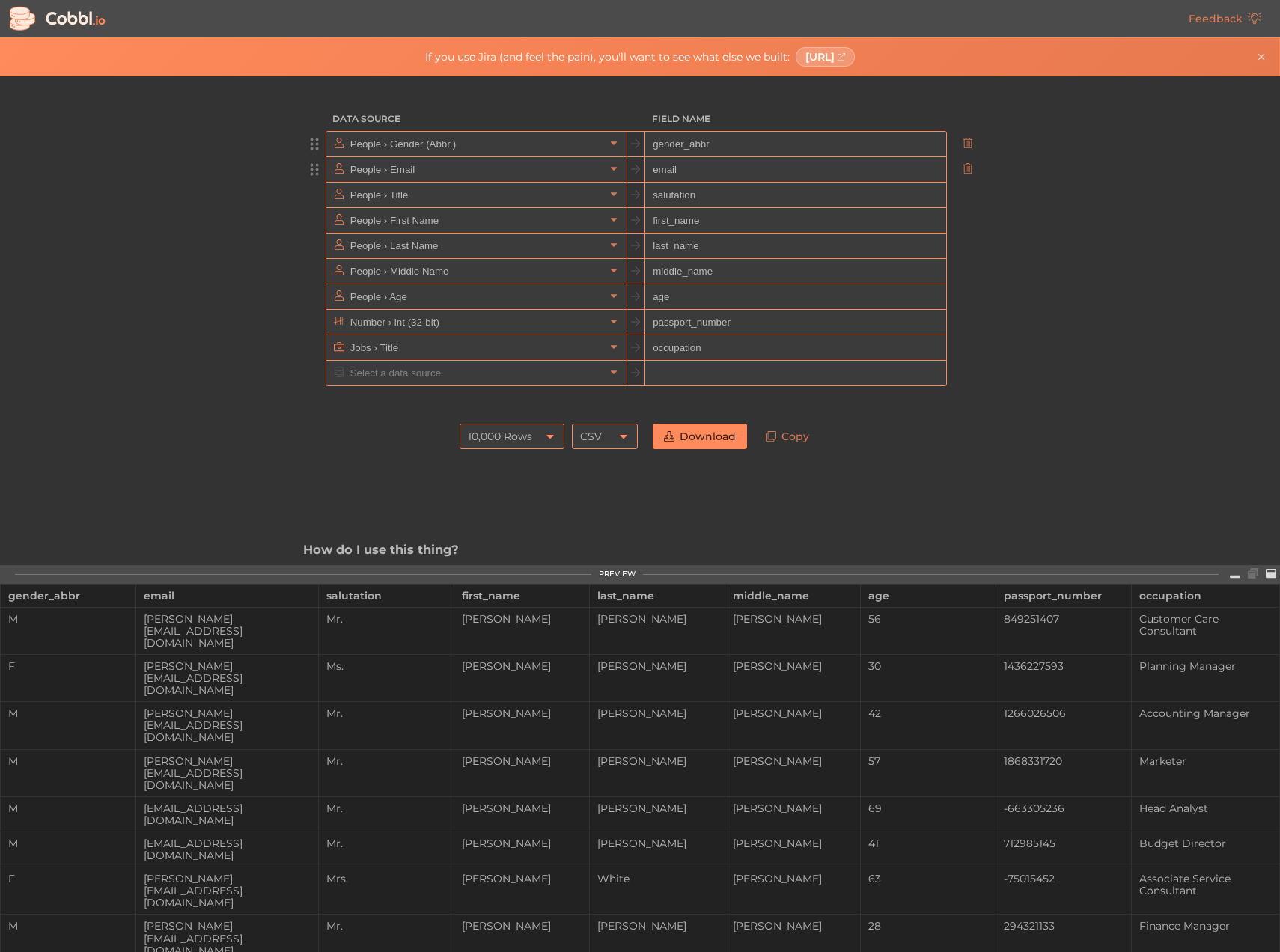
click at [1034, 502] on div "Data Source Field Name People › Gender (Abbr.) gender_abbr People › Email email…" at bounding box center [639, 320] width 1279 height 489
click at [503, 373] on input "text" at bounding box center [476, 373] width 258 height 25
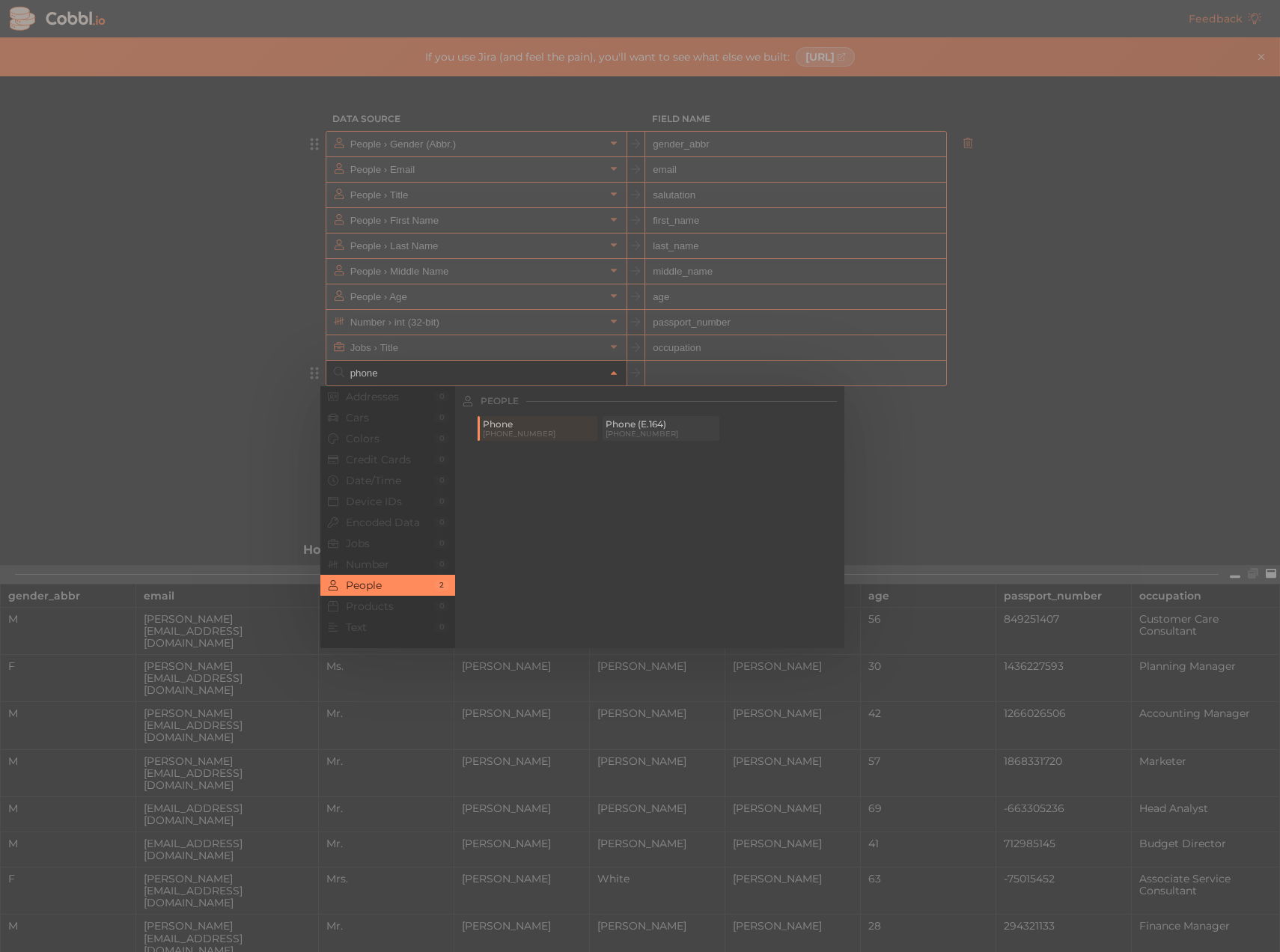
click at [626, 427] on span "Phone (E.164)" at bounding box center [661, 424] width 111 height 11
type input "People › Phone (E.164)"
type input "phone_e_164"
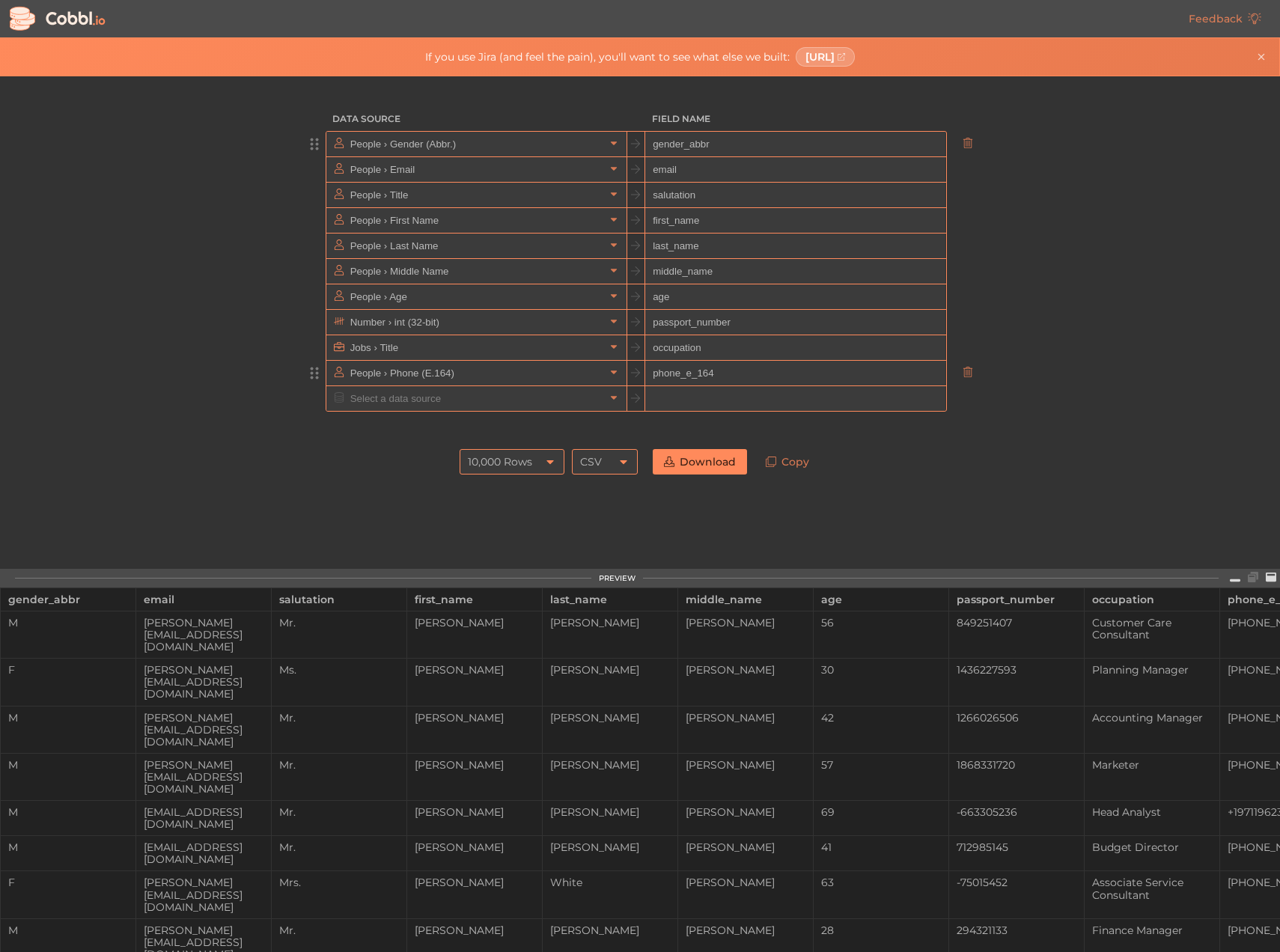
click at [1019, 488] on div "Data Source Field Name People › Gender (Abbr.) gender_abbr People › Email email…" at bounding box center [639, 322] width 1279 height 492
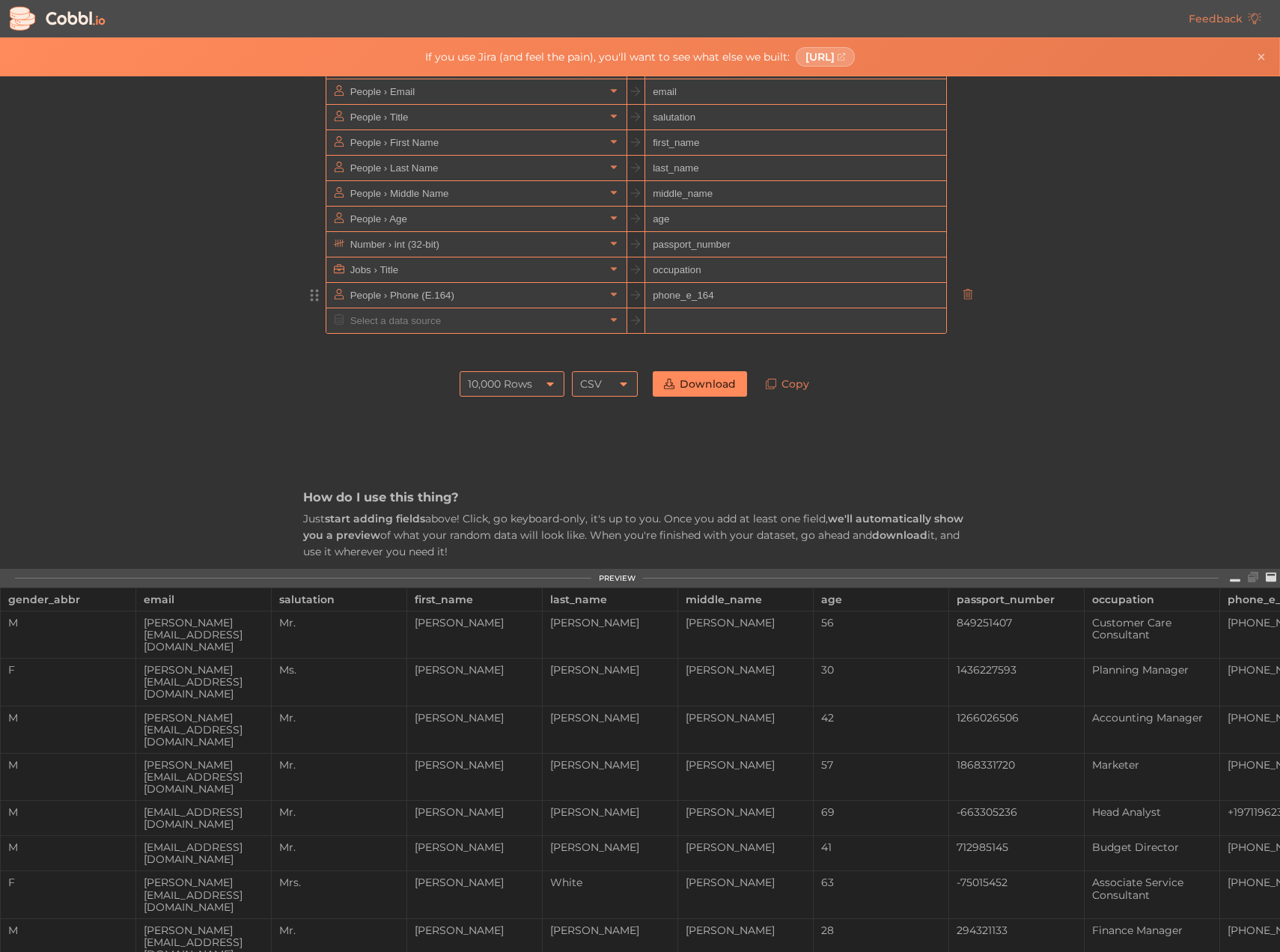
scroll to position [75, 0]
click at [618, 383] on icon at bounding box center [624, 387] width 12 height 12
click at [750, 450] on div "How do I use this thing? Just start adding fields above! Click, go keyboard-onl…" at bounding box center [640, 875] width 674 height 935
click at [725, 386] on link "Download" at bounding box center [699, 387] width 94 height 25
